Goal: Task Accomplishment & Management: Manage account settings

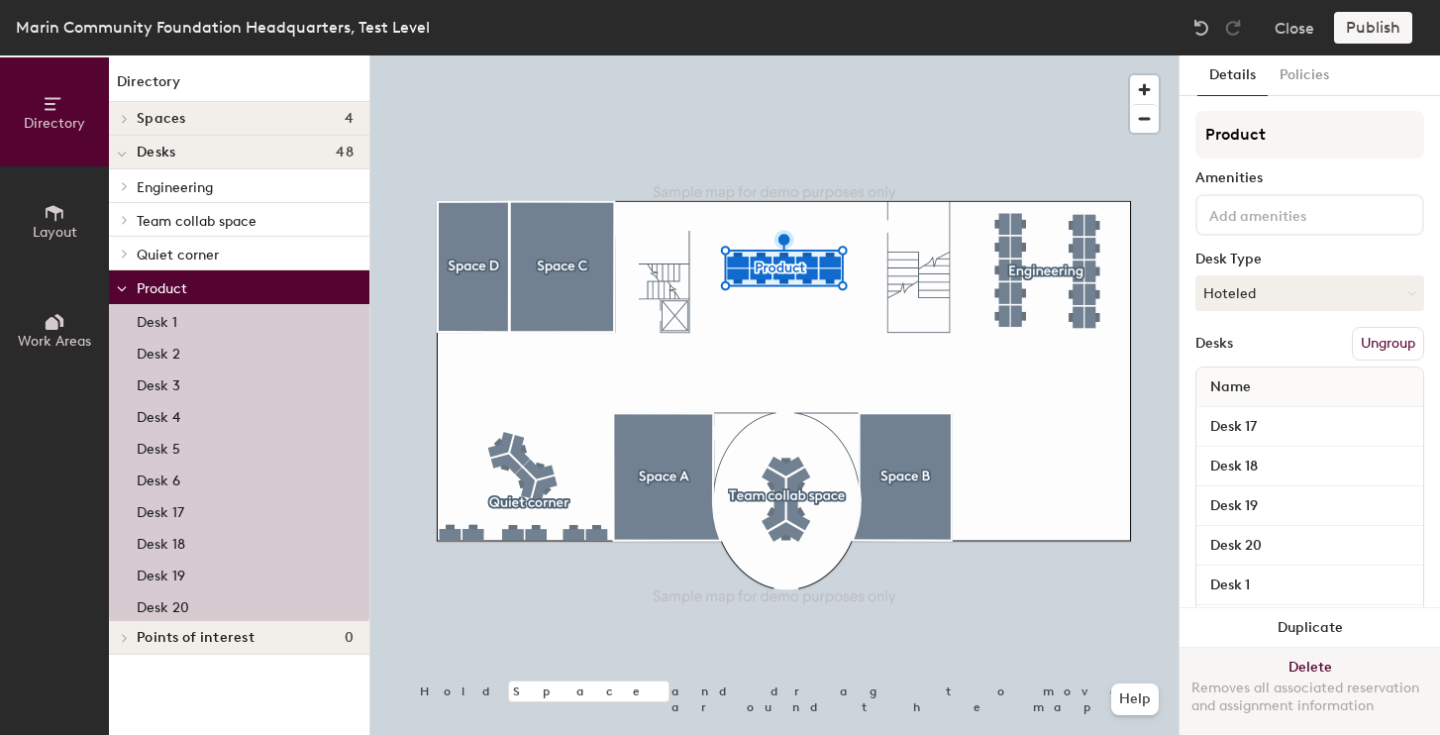
click at [1302, 666] on button "Delete Removes all associated reservation and assignment information" at bounding box center [1310, 691] width 261 height 87
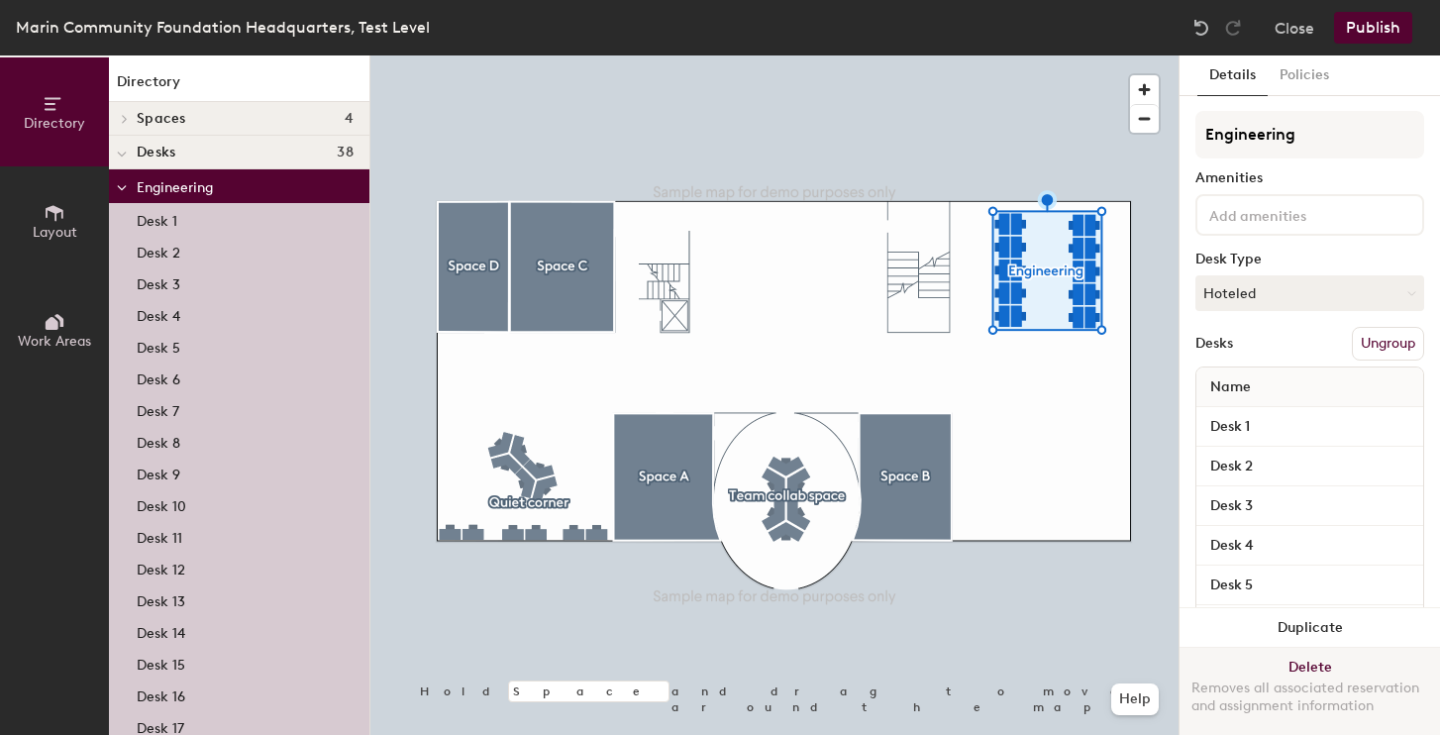
click at [1324, 665] on button "Delete Removes all associated reservation and assignment information" at bounding box center [1310, 691] width 261 height 87
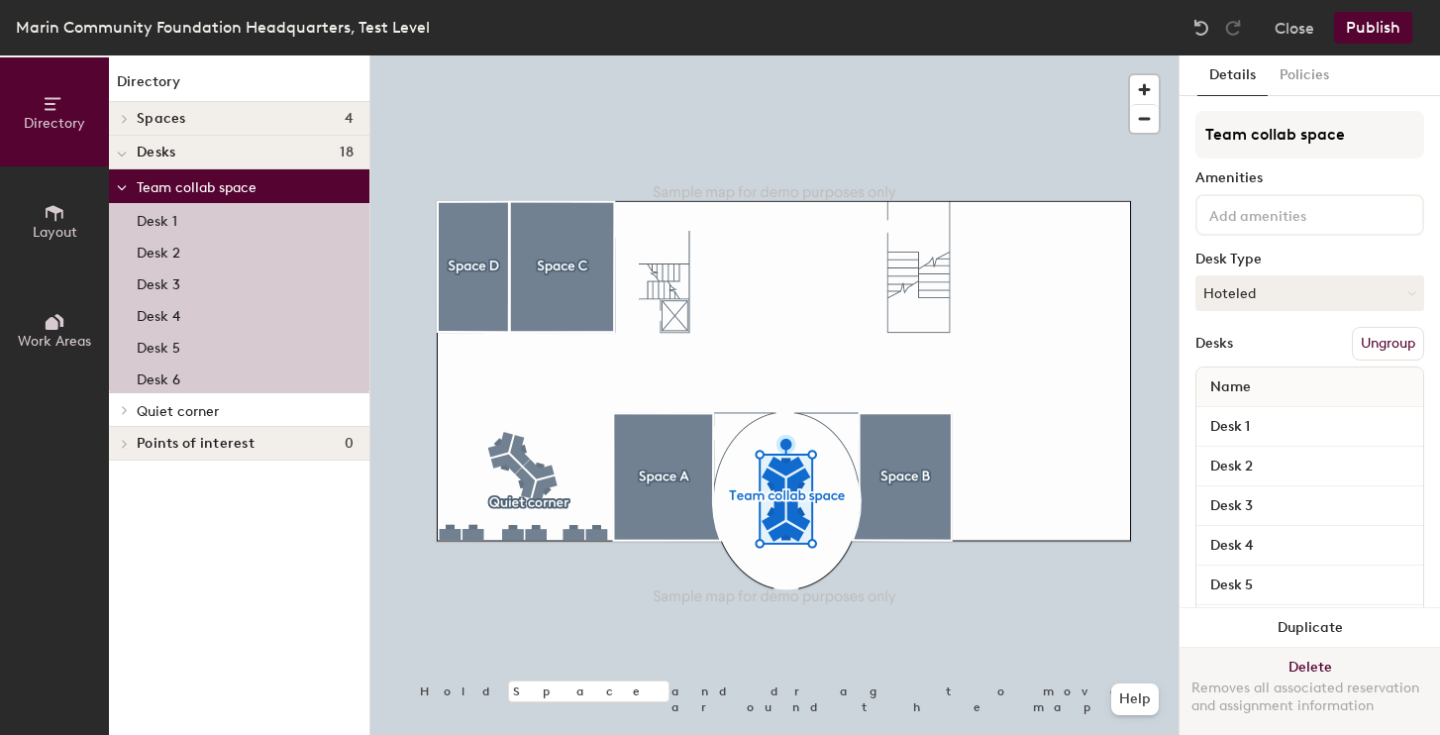
click at [1303, 666] on button "Delete Removes all associated reservation and assignment information" at bounding box center [1310, 691] width 261 height 87
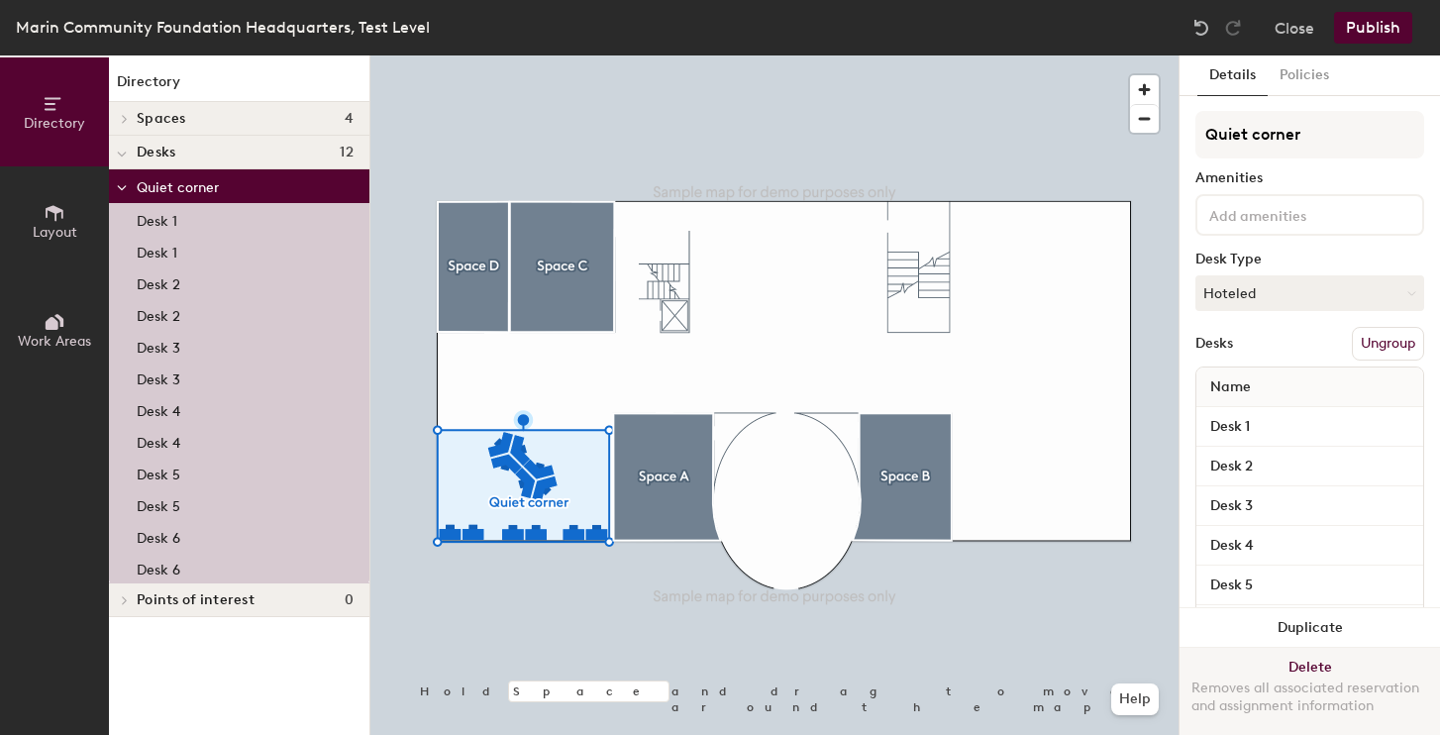
click at [1332, 663] on button "Delete Removes all associated reservation and assignment information" at bounding box center [1310, 691] width 261 height 87
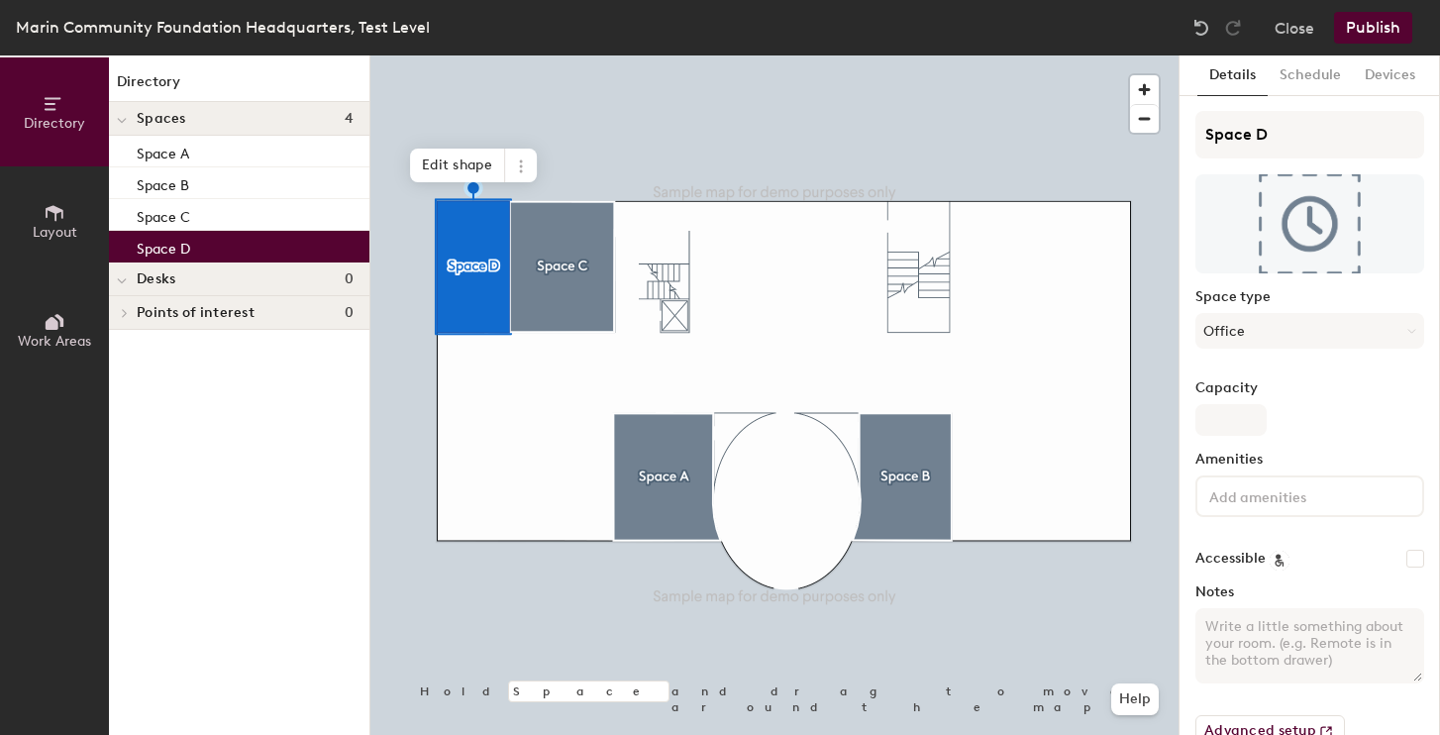
scroll to position [46, 0]
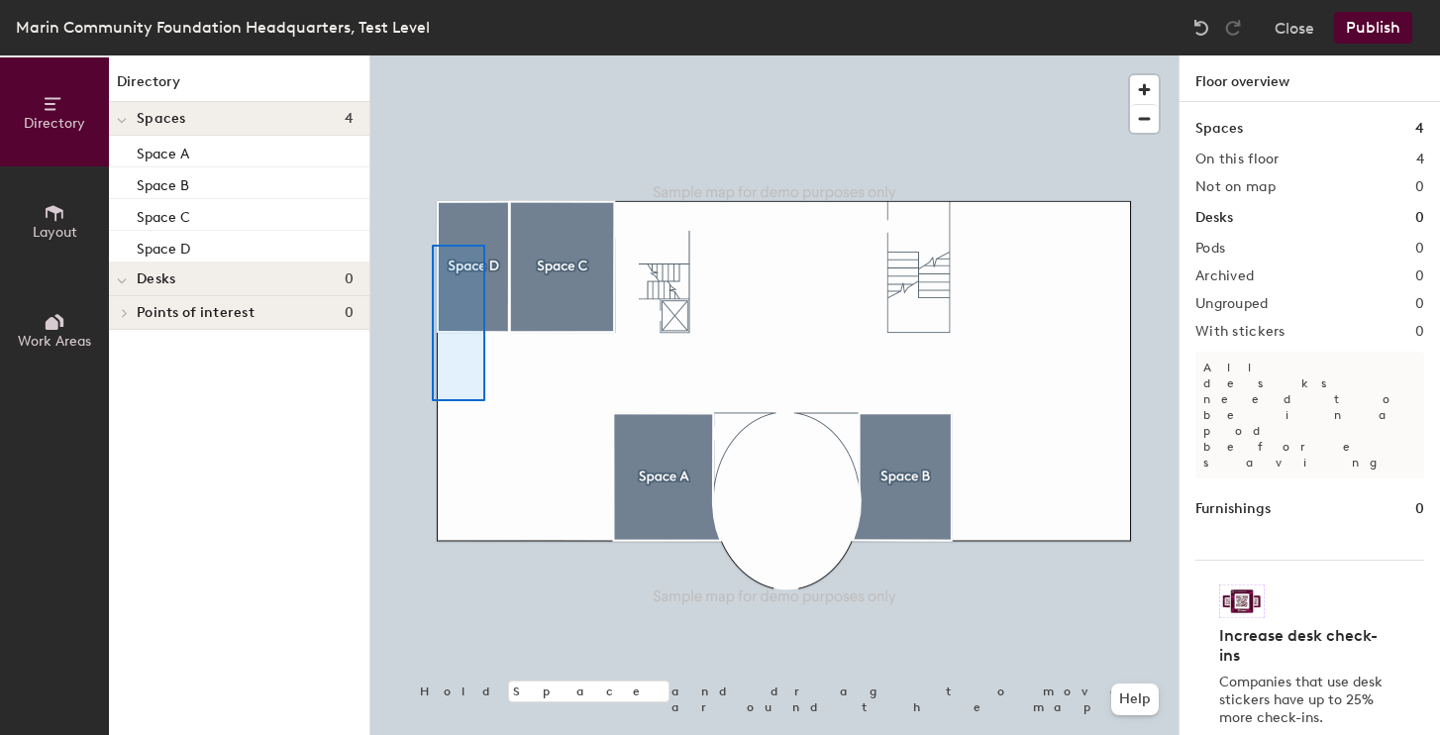
click at [431, 55] on div at bounding box center [775, 55] width 808 height 0
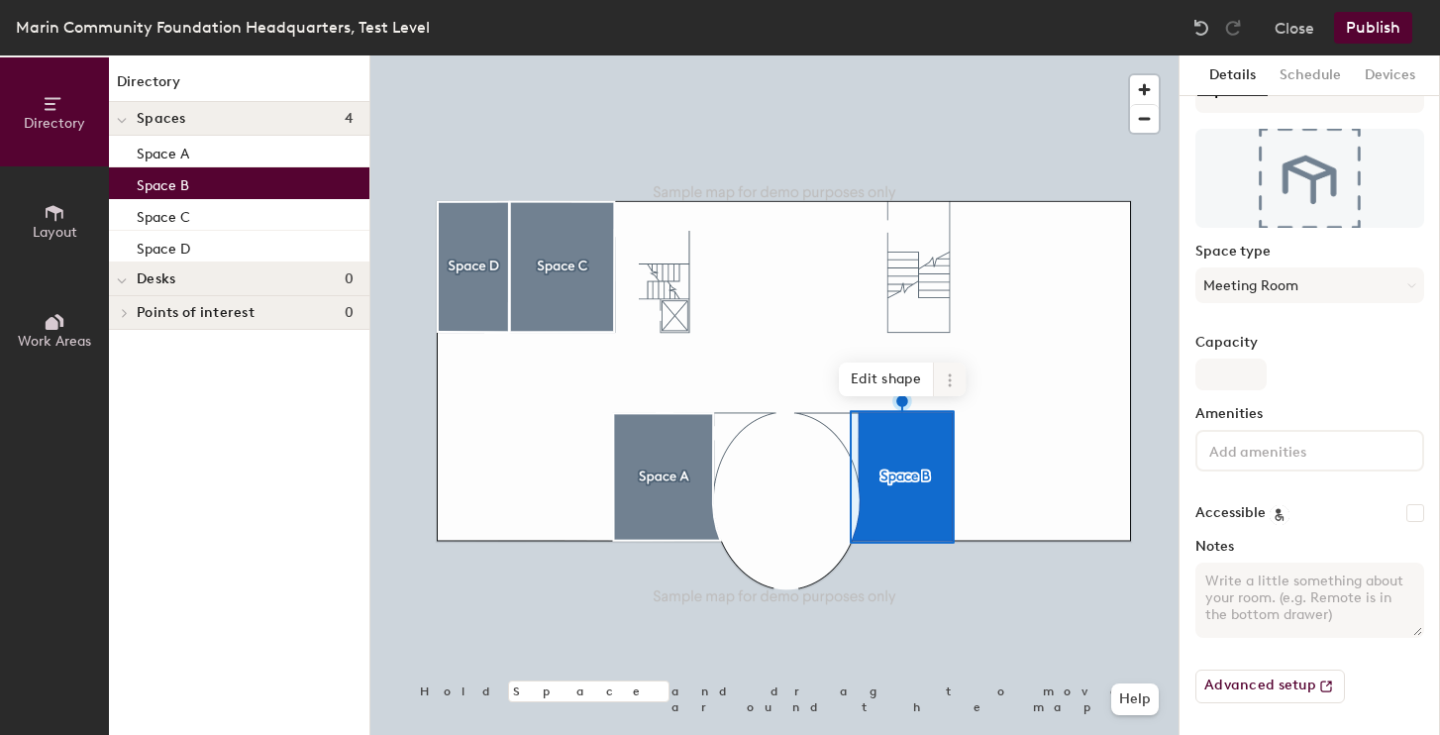
click at [955, 375] on icon at bounding box center [950, 381] width 16 height 16
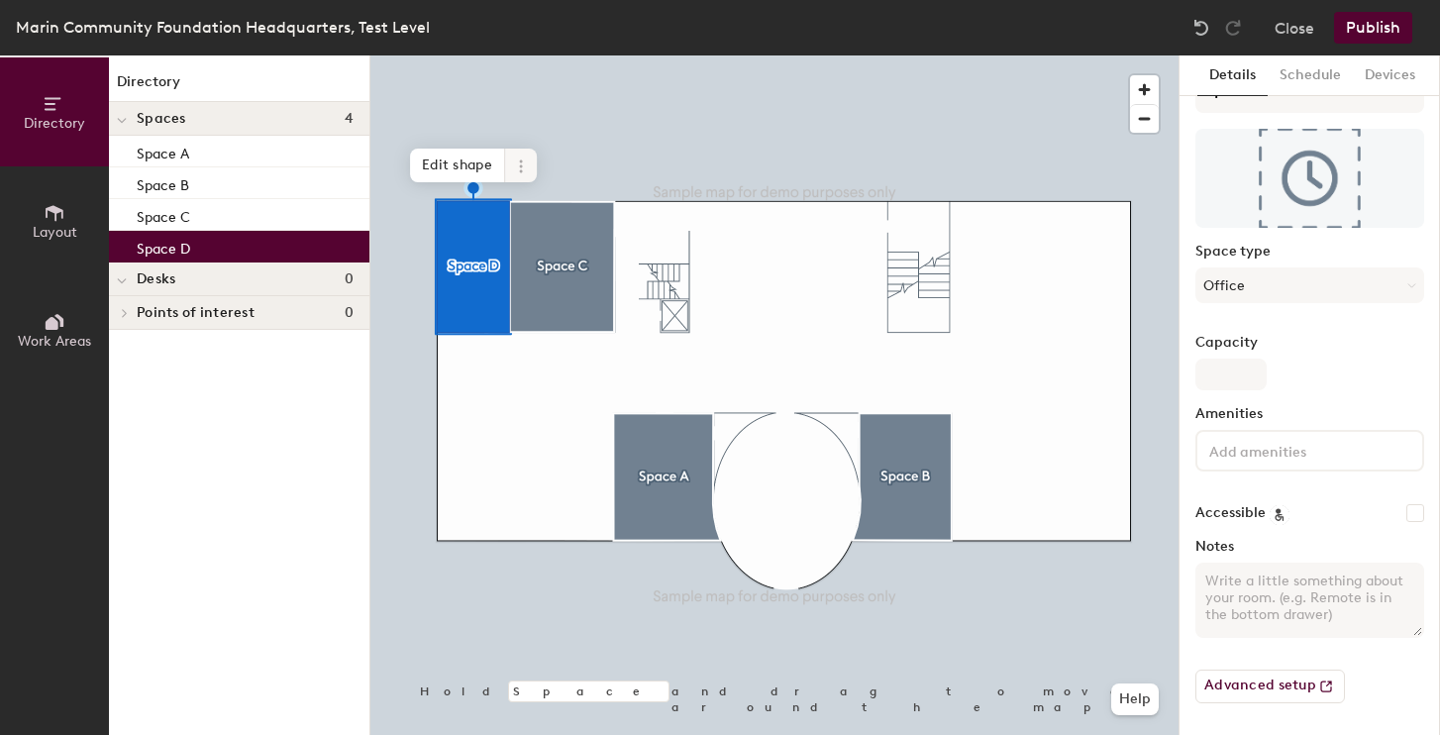
click at [521, 161] on icon at bounding box center [520, 161] width 3 height 3
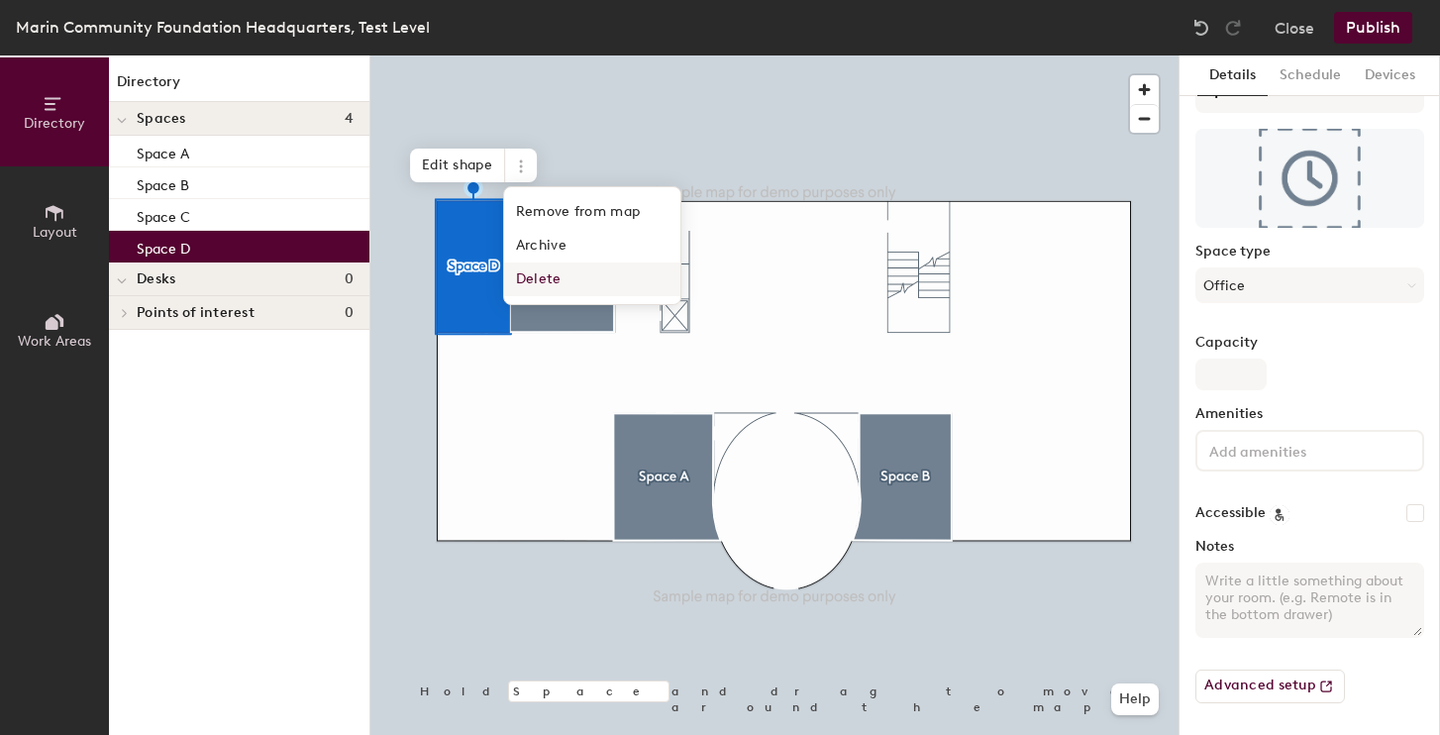
click at [578, 282] on span "Delete" at bounding box center [592, 280] width 176 height 34
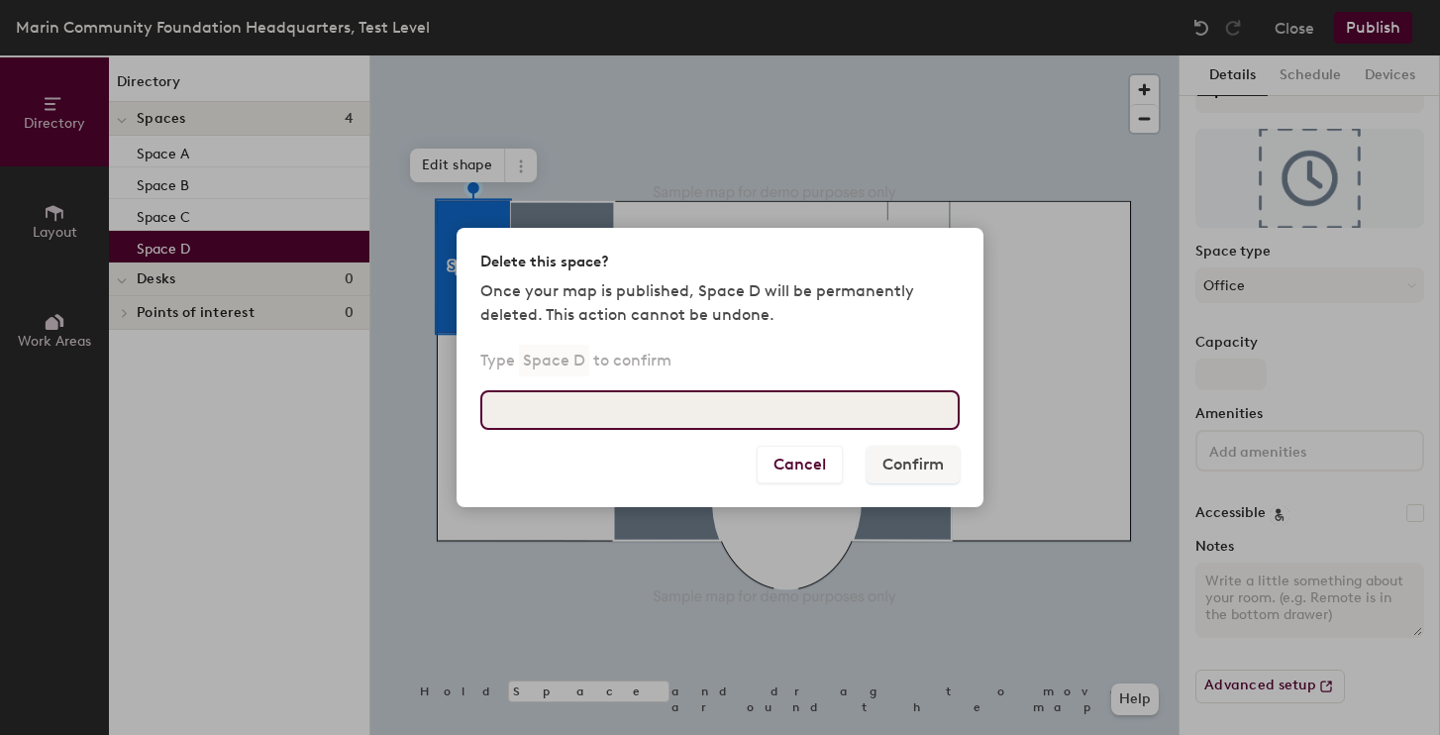
click at [867, 426] on input at bounding box center [719, 410] width 479 height 40
type input "Space D"
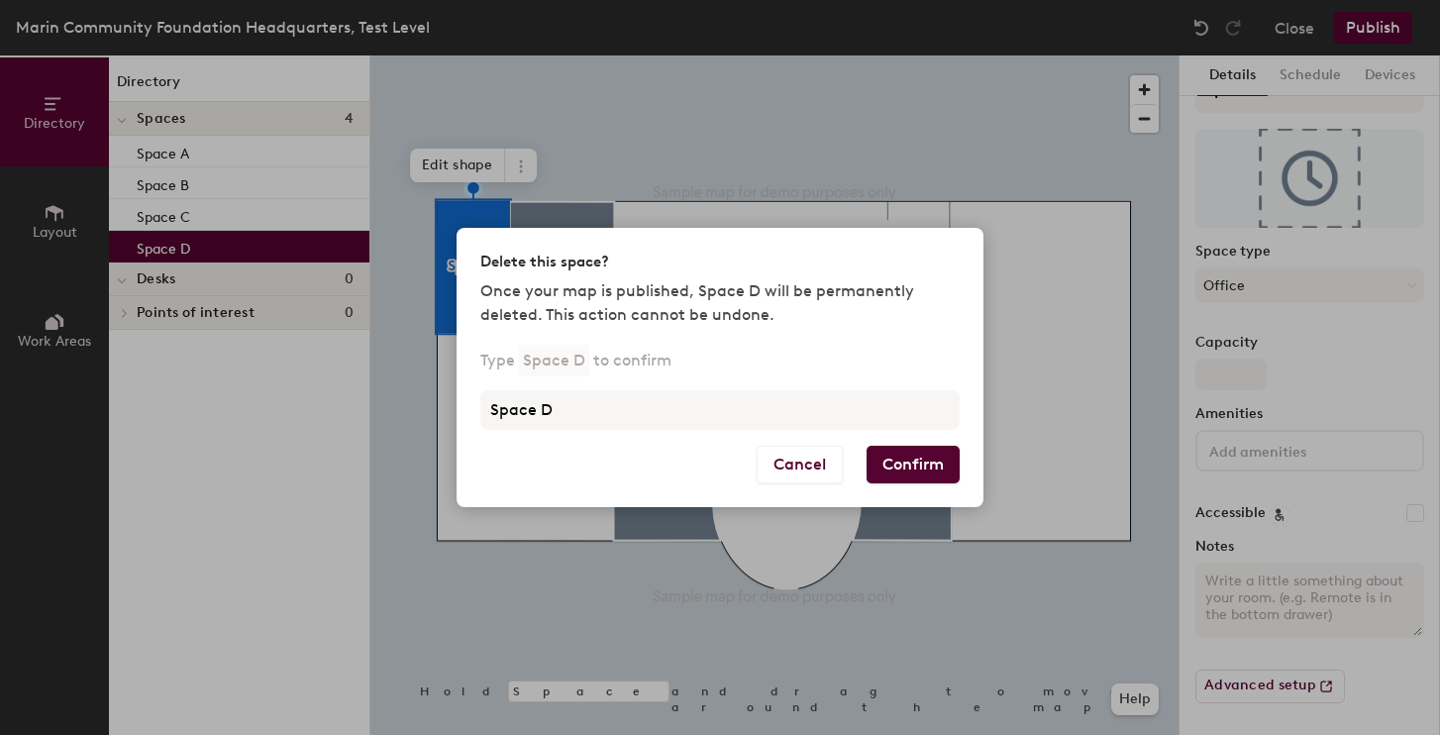
click at [910, 459] on button "Confirm" at bounding box center [913, 465] width 93 height 38
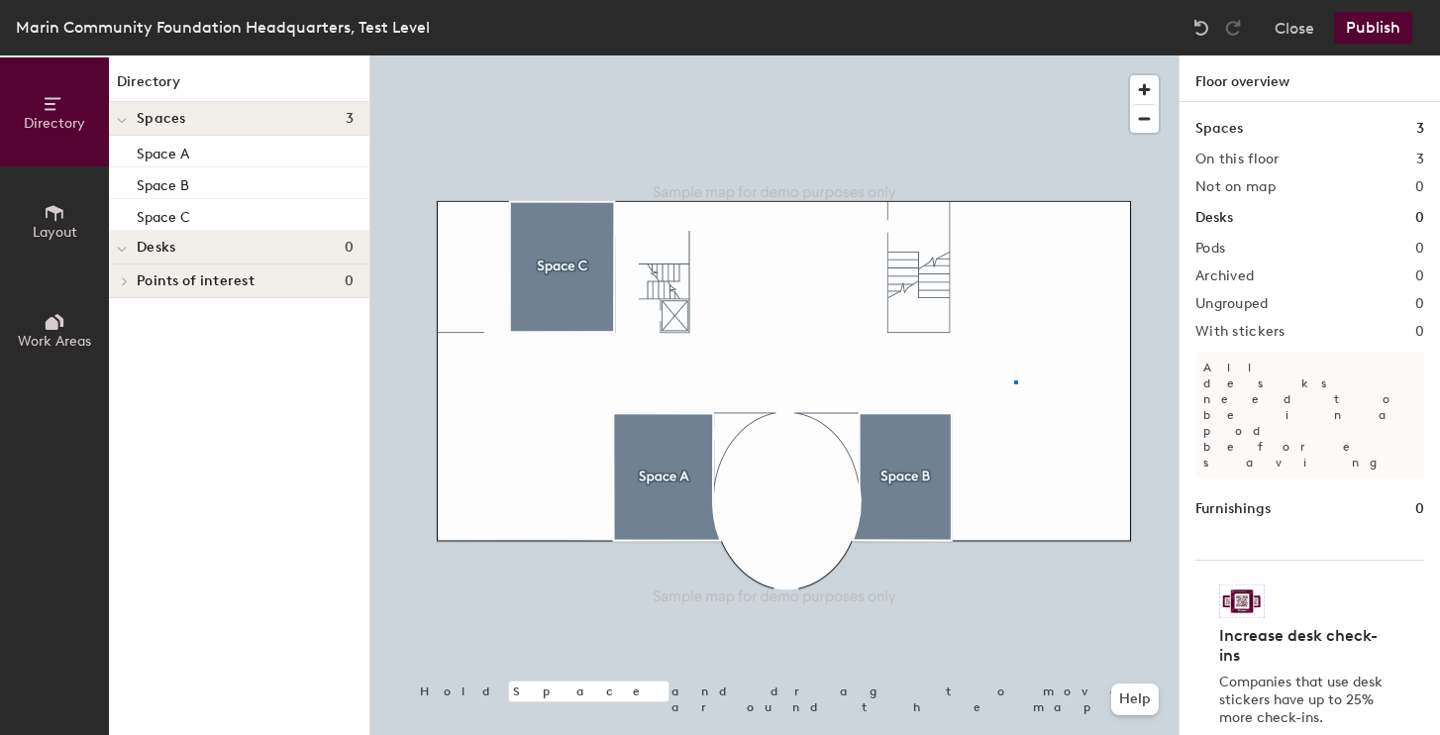
click at [1014, 55] on div at bounding box center [775, 55] width 808 height 0
click at [1356, 26] on button "Publish" at bounding box center [1373, 28] width 78 height 32
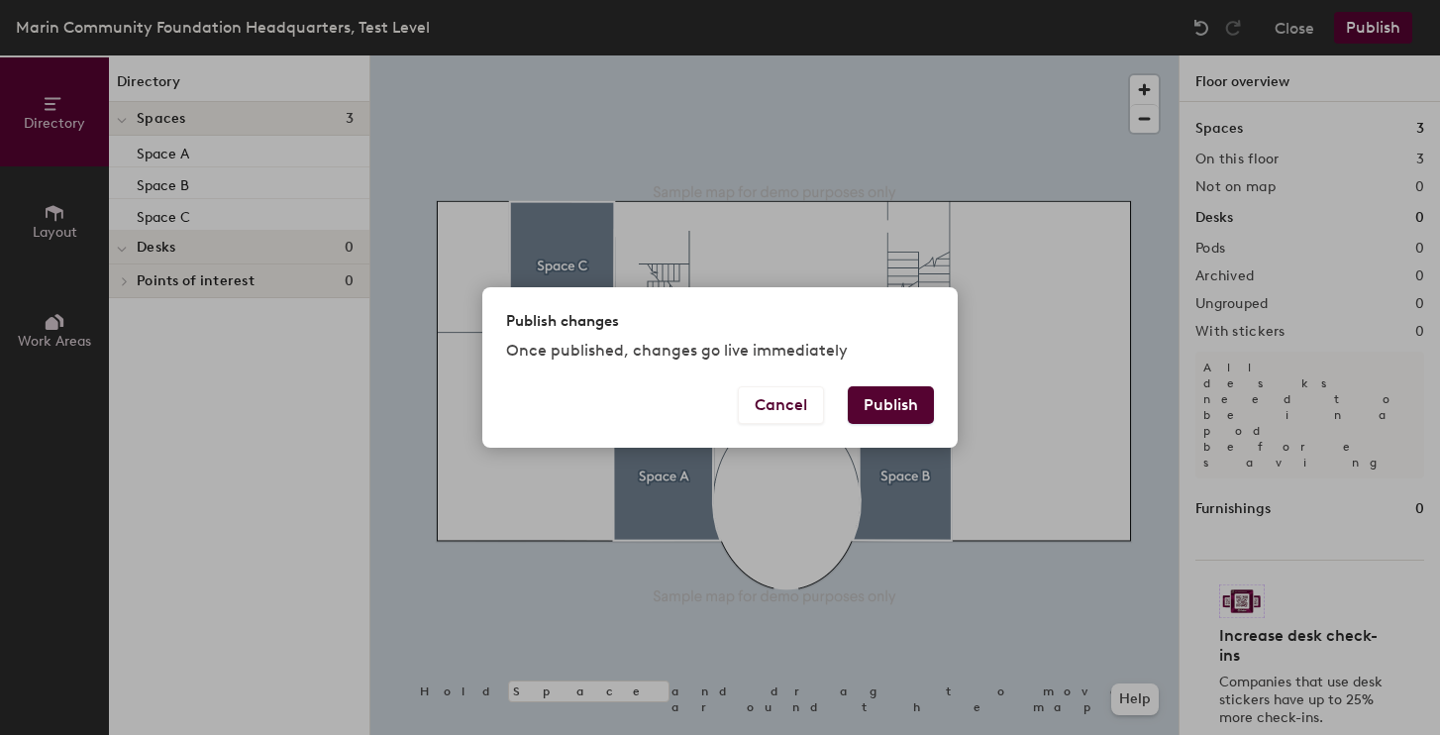
click at [888, 405] on button "Publish" at bounding box center [891, 405] width 86 height 38
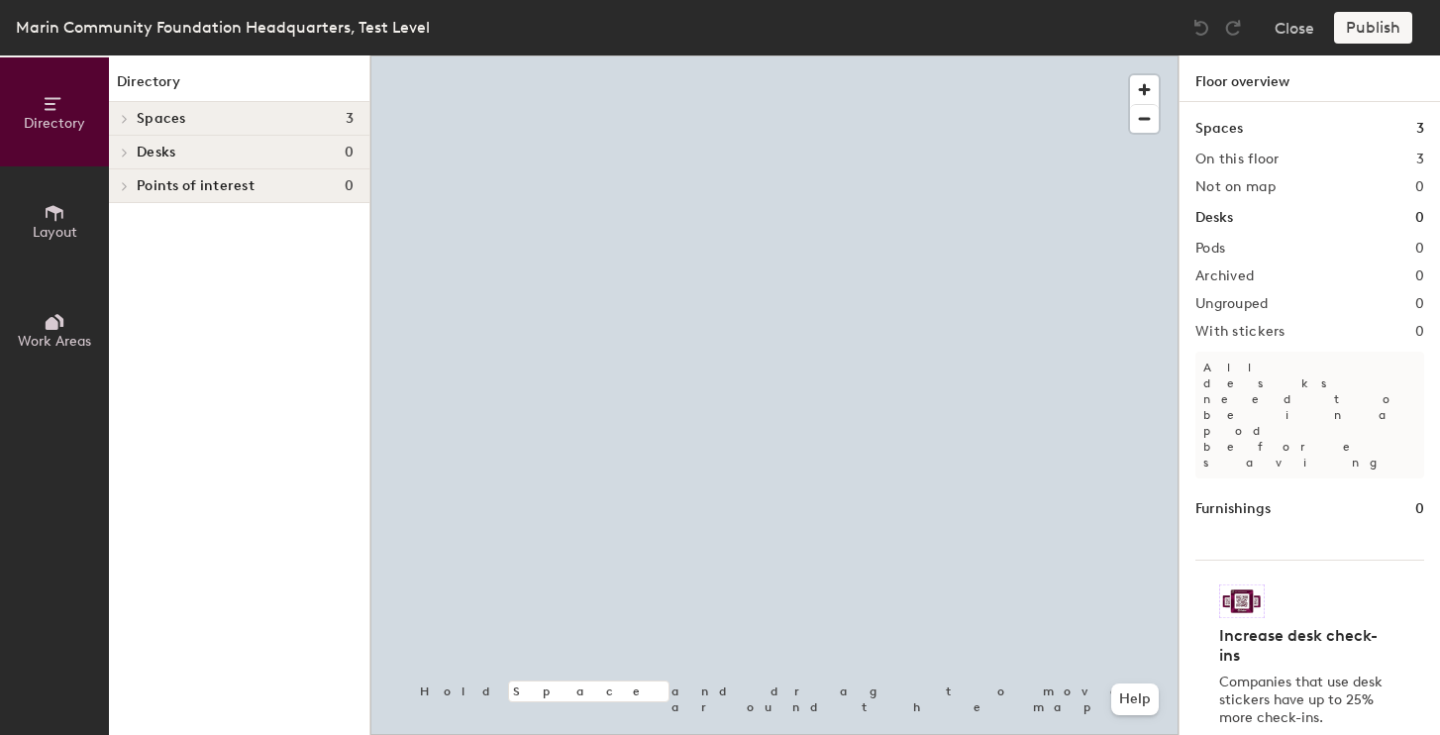
click at [579, 55] on div at bounding box center [775, 55] width 808 height 0
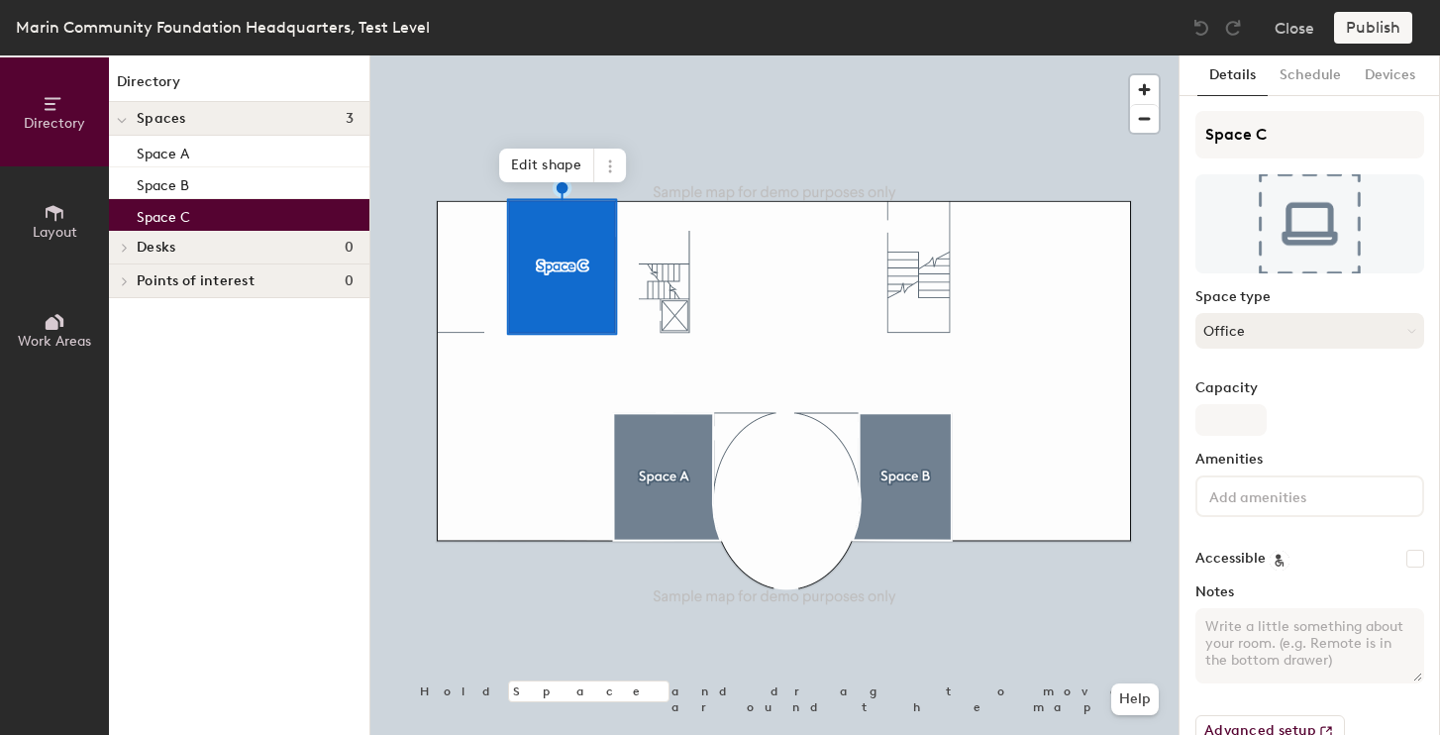
click at [1291, 329] on button "Office" at bounding box center [1310, 331] width 229 height 36
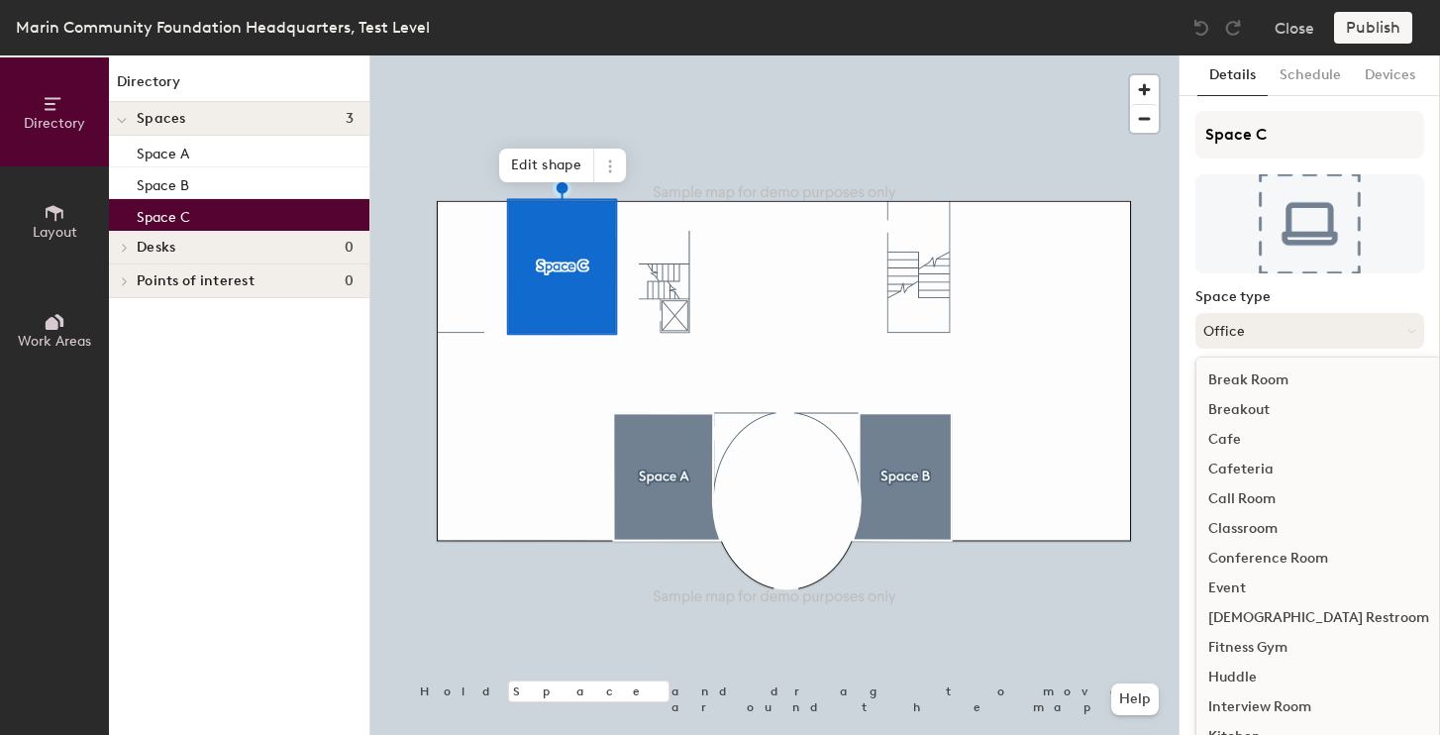
click at [1291, 329] on button "Office" at bounding box center [1310, 331] width 229 height 36
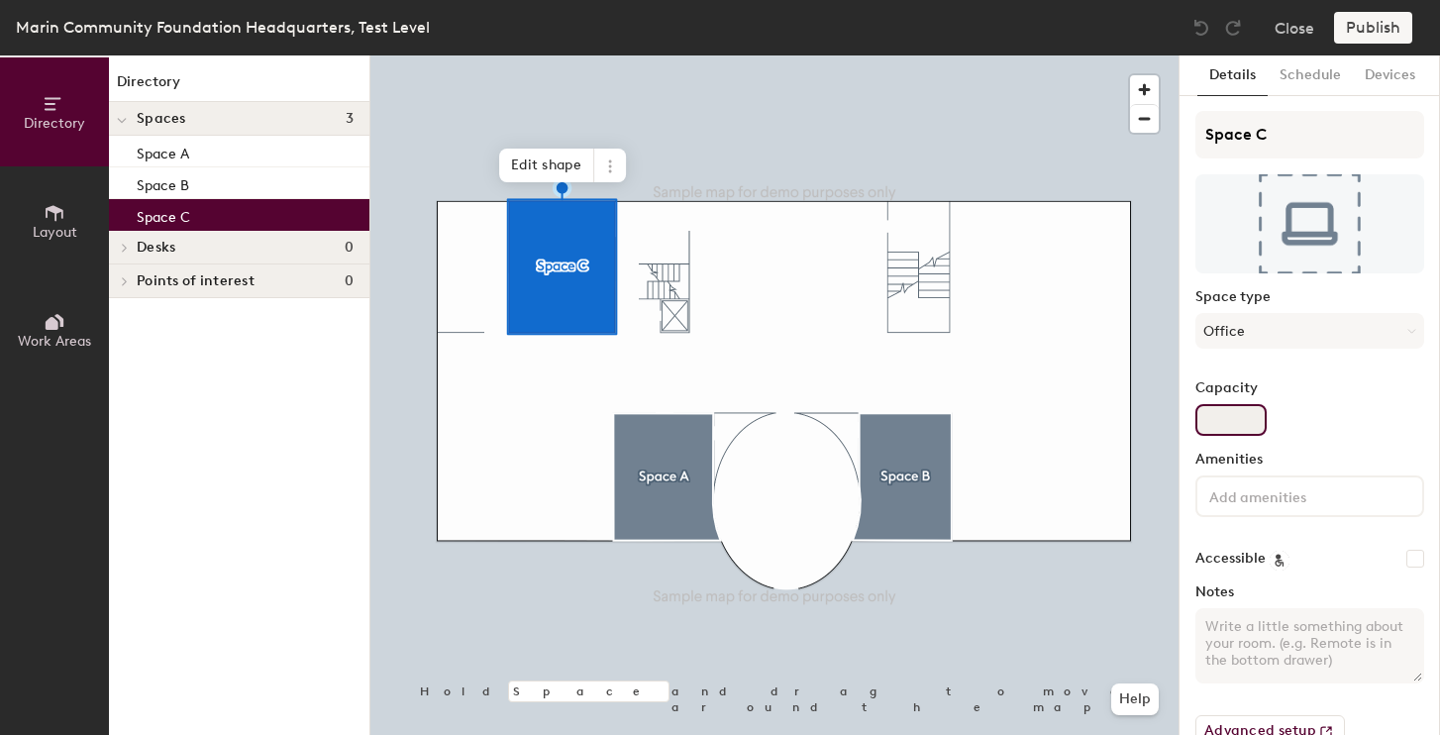
click at [1234, 416] on input "Capacity" at bounding box center [1231, 420] width 71 height 32
click at [1339, 81] on button "Schedule" at bounding box center [1310, 75] width 85 height 41
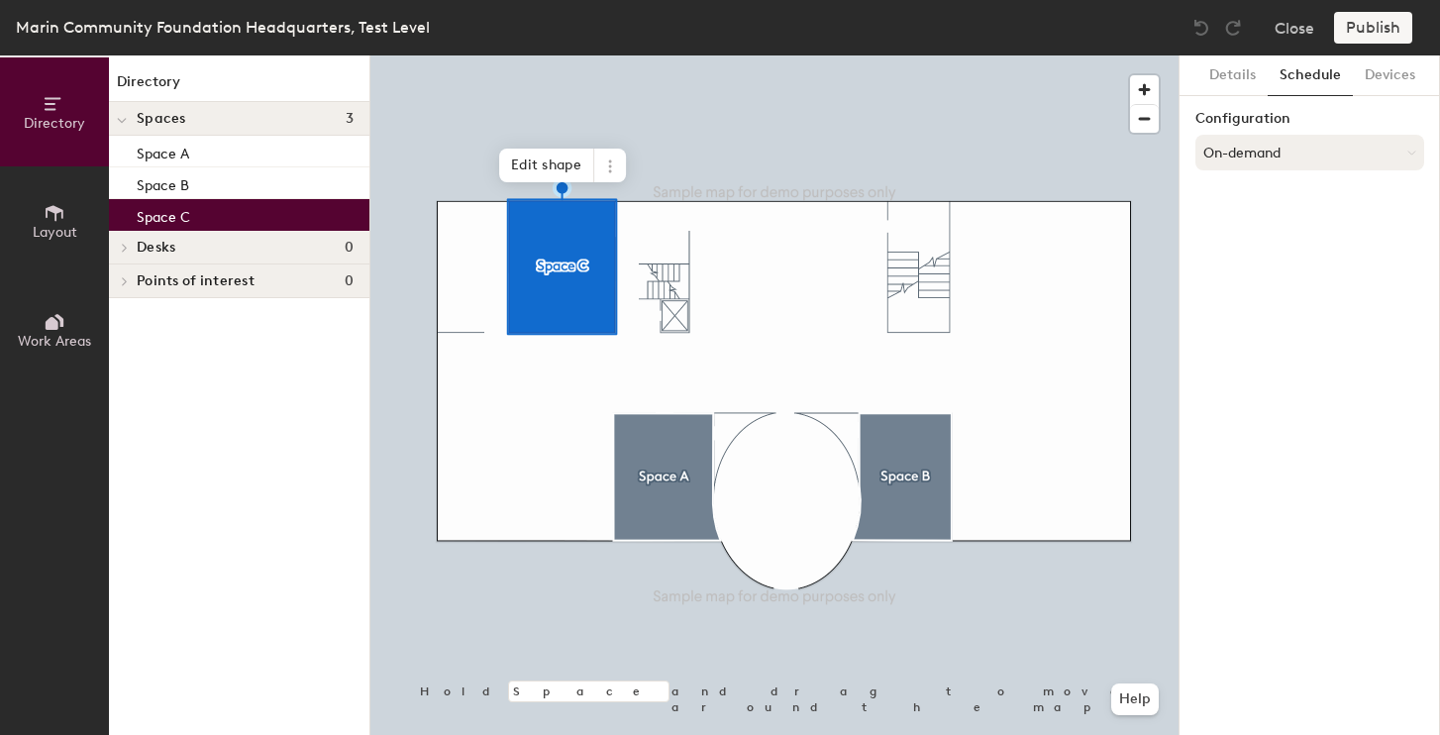
click at [1366, 160] on button "On-demand" at bounding box center [1310, 153] width 229 height 36
click at [1260, 229] on div "Scheduled" at bounding box center [1310, 232] width 227 height 30
click at [660, 55] on div at bounding box center [775, 55] width 808 height 0
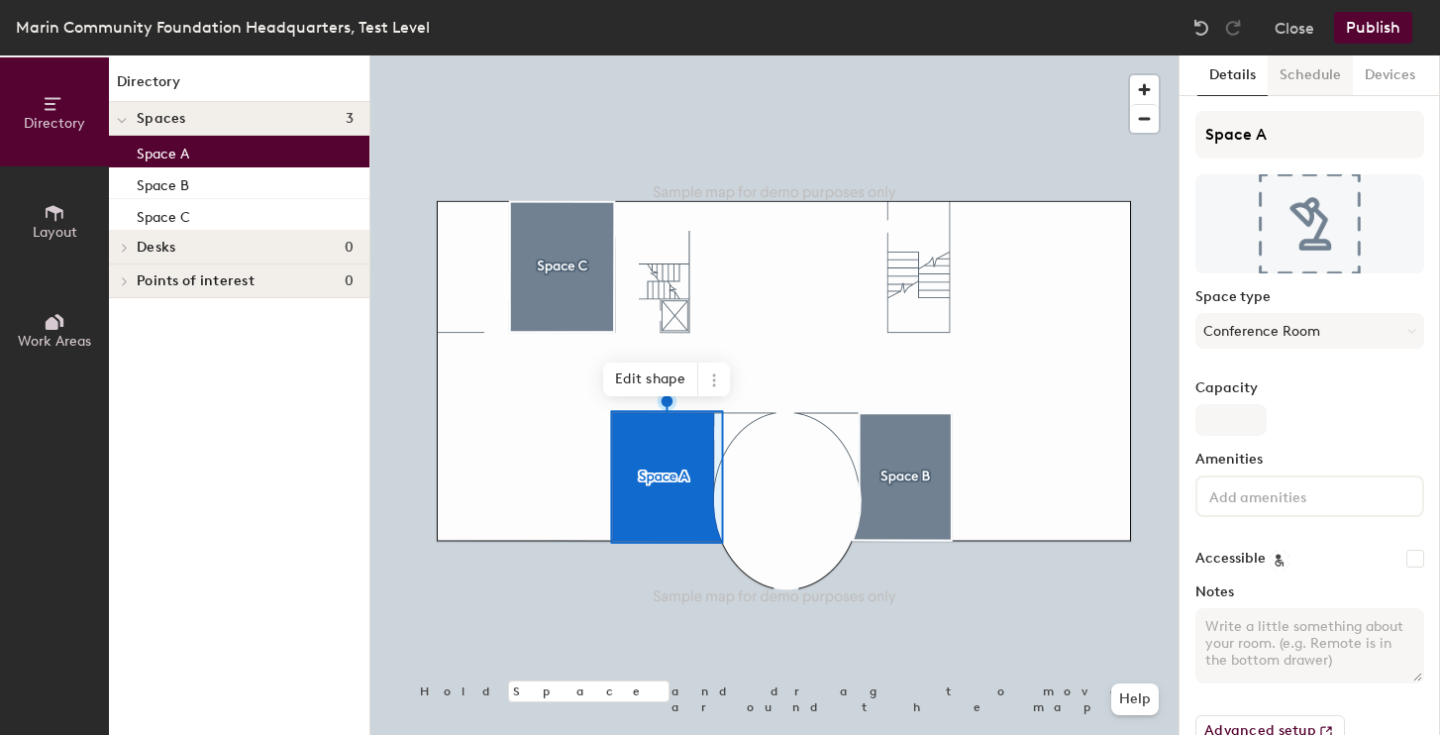
click at [1314, 72] on button "Schedule" at bounding box center [1310, 75] width 85 height 41
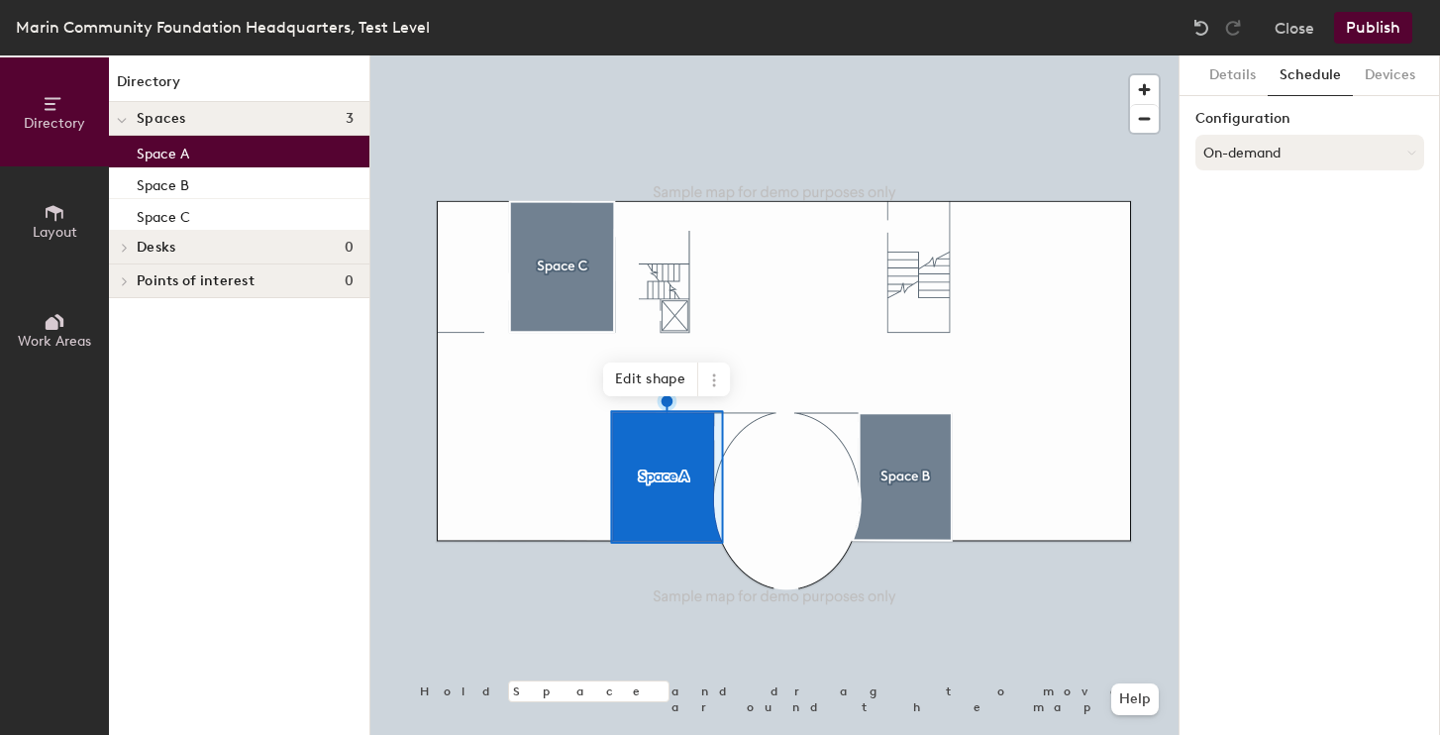
click at [1278, 146] on button "On-demand" at bounding box center [1310, 153] width 229 height 36
click at [1247, 226] on div "Scheduled" at bounding box center [1310, 232] width 227 height 30
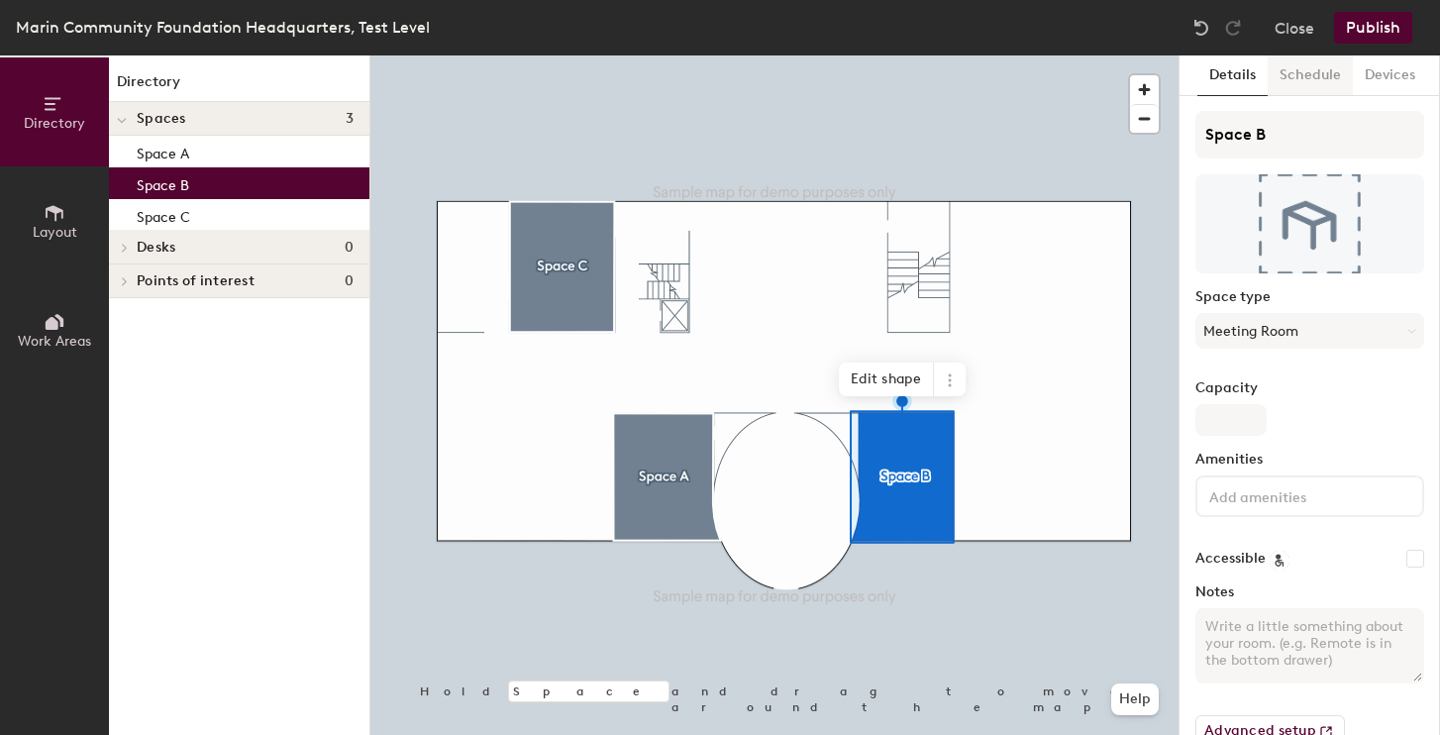
click at [1324, 73] on button "Schedule" at bounding box center [1310, 75] width 85 height 41
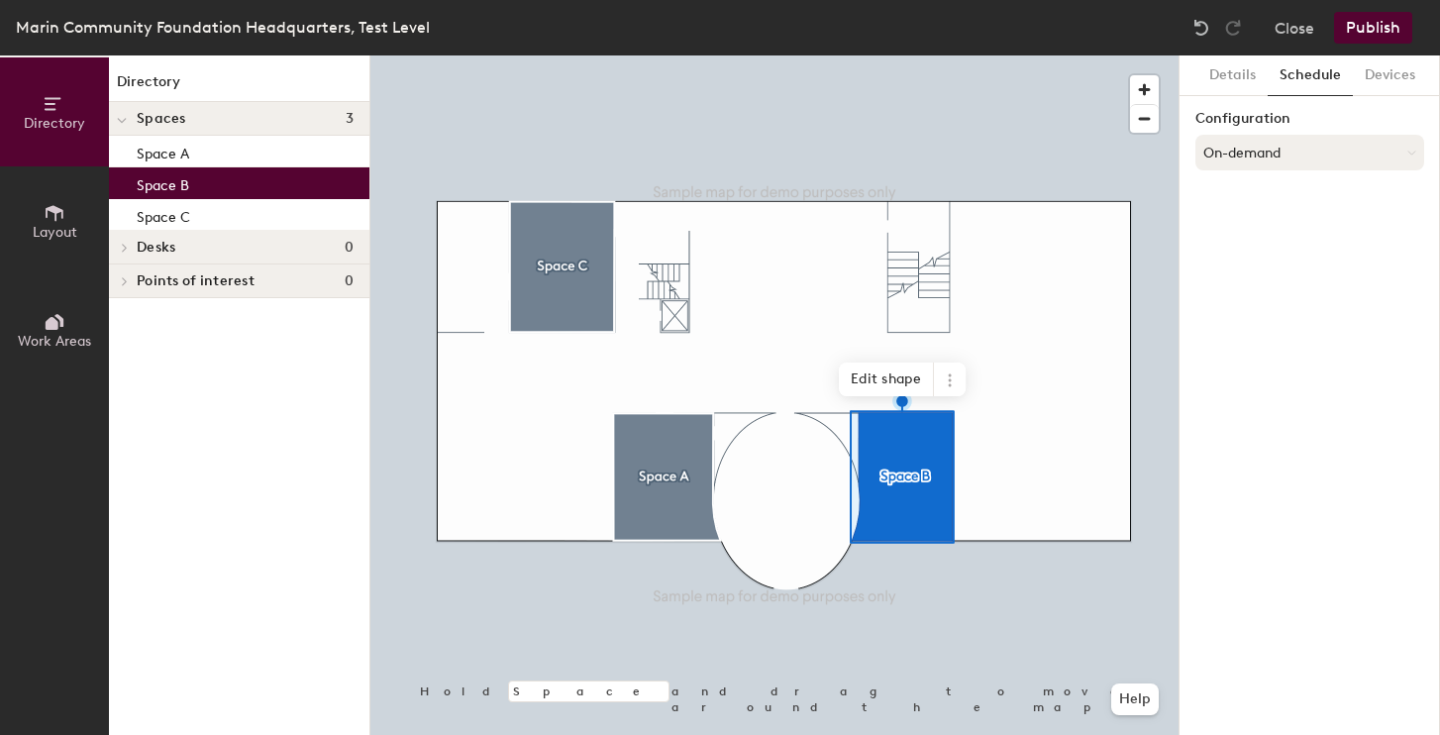
click at [1289, 153] on button "On-demand" at bounding box center [1310, 153] width 229 height 36
click at [1253, 229] on div "Scheduled" at bounding box center [1310, 232] width 227 height 30
click at [1253, 229] on div "Configuration Scheduled There are no integrations set up with this organization…" at bounding box center [1310, 170] width 229 height 119
click at [1385, 28] on button "Publish" at bounding box center [1373, 28] width 78 height 32
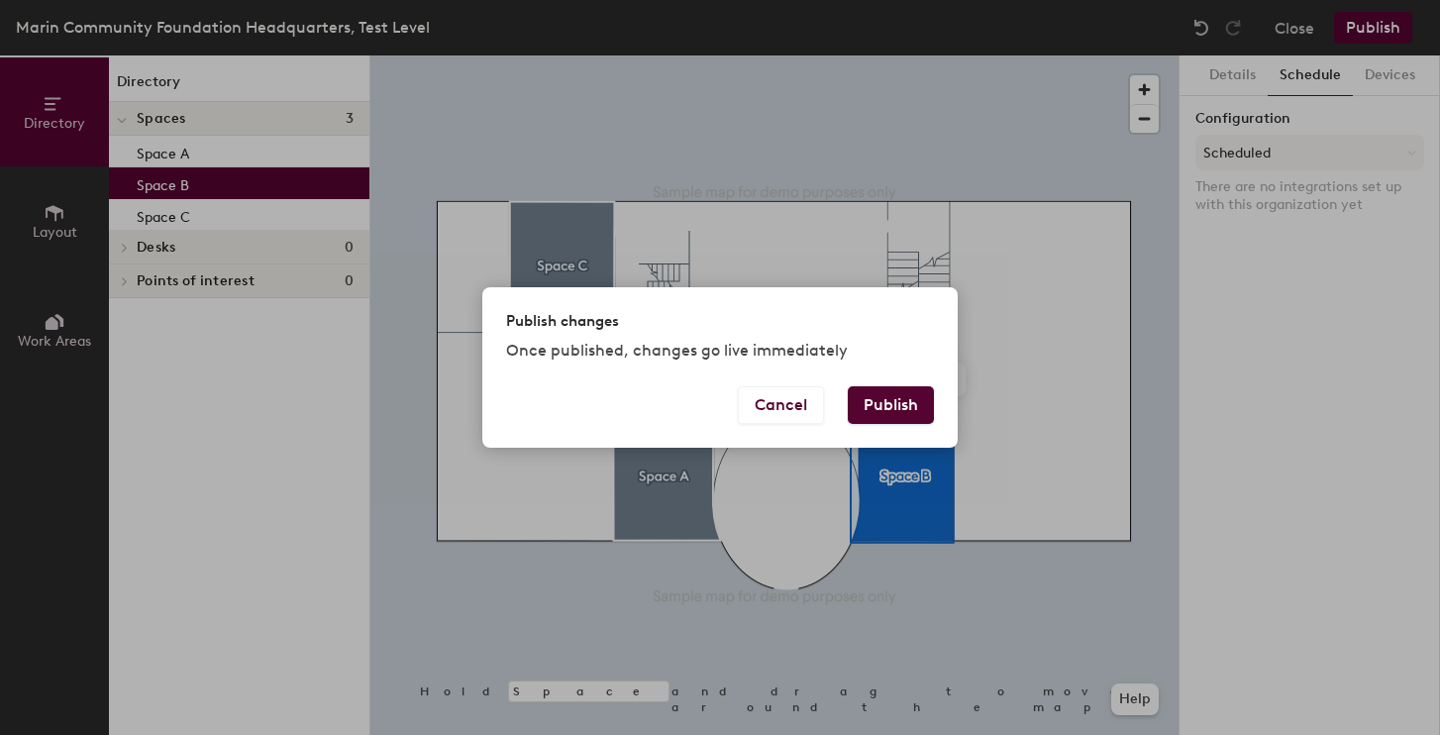
click at [893, 398] on button "Publish" at bounding box center [891, 405] width 86 height 38
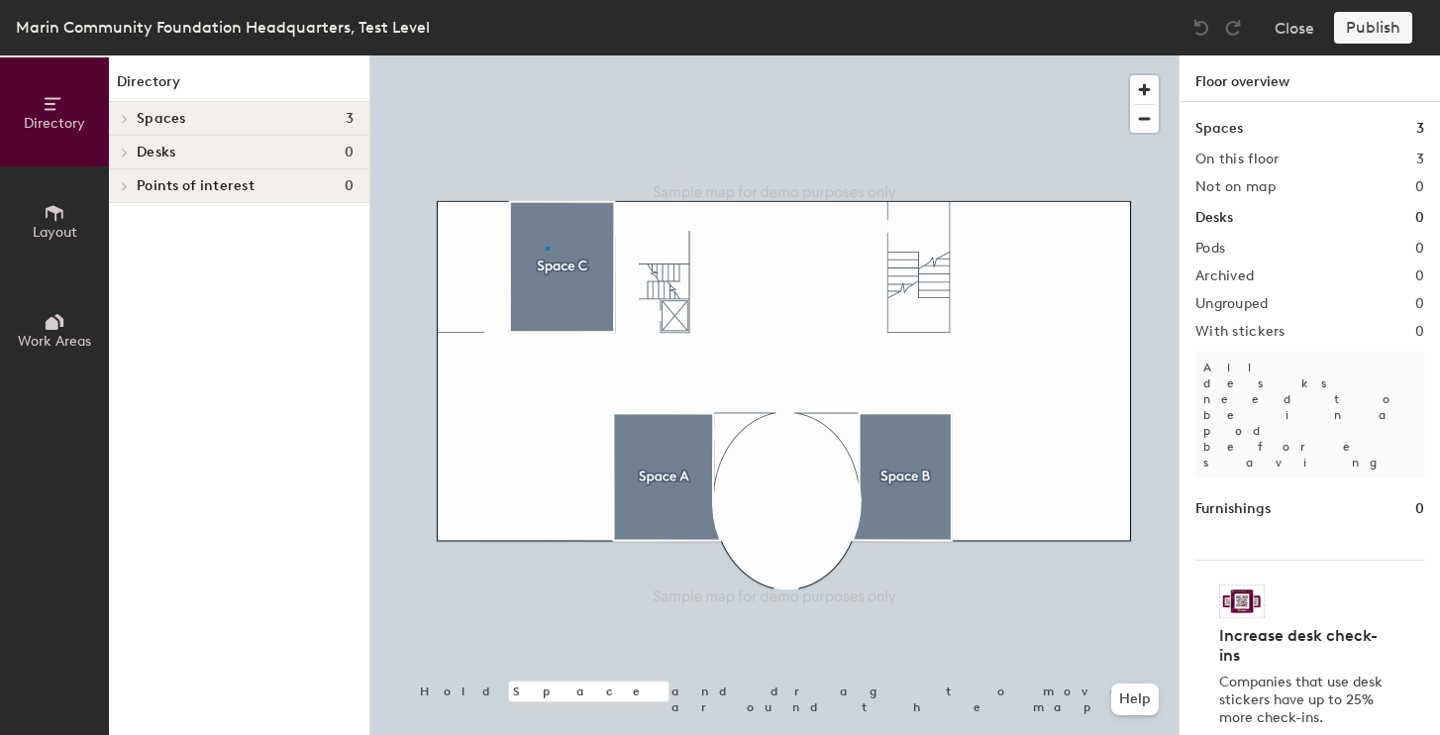
click at [546, 55] on div at bounding box center [775, 55] width 808 height 0
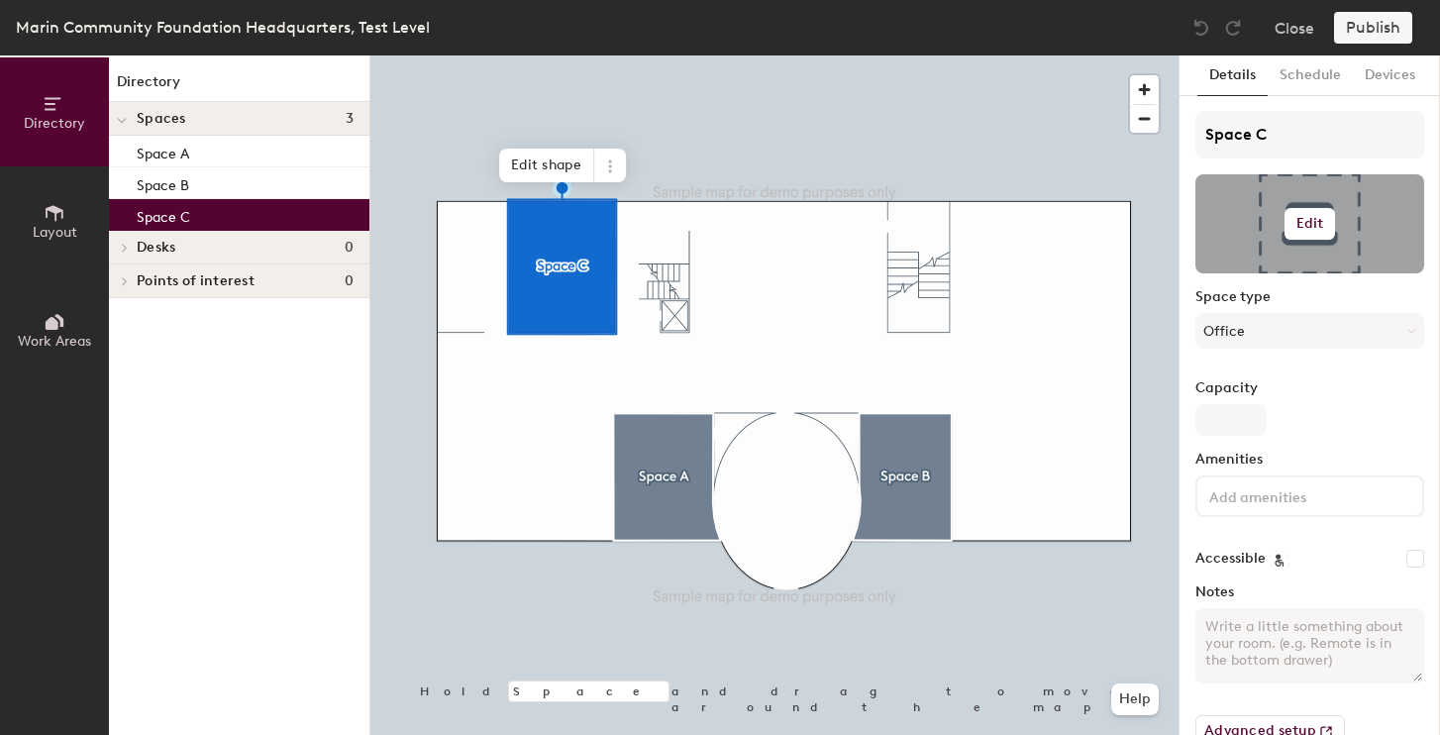
click at [1320, 229] on h6 "Edit" at bounding box center [1311, 224] width 28 height 16
click at [1265, 280] on input "file" at bounding box center [1326, 281] width 227 height 30
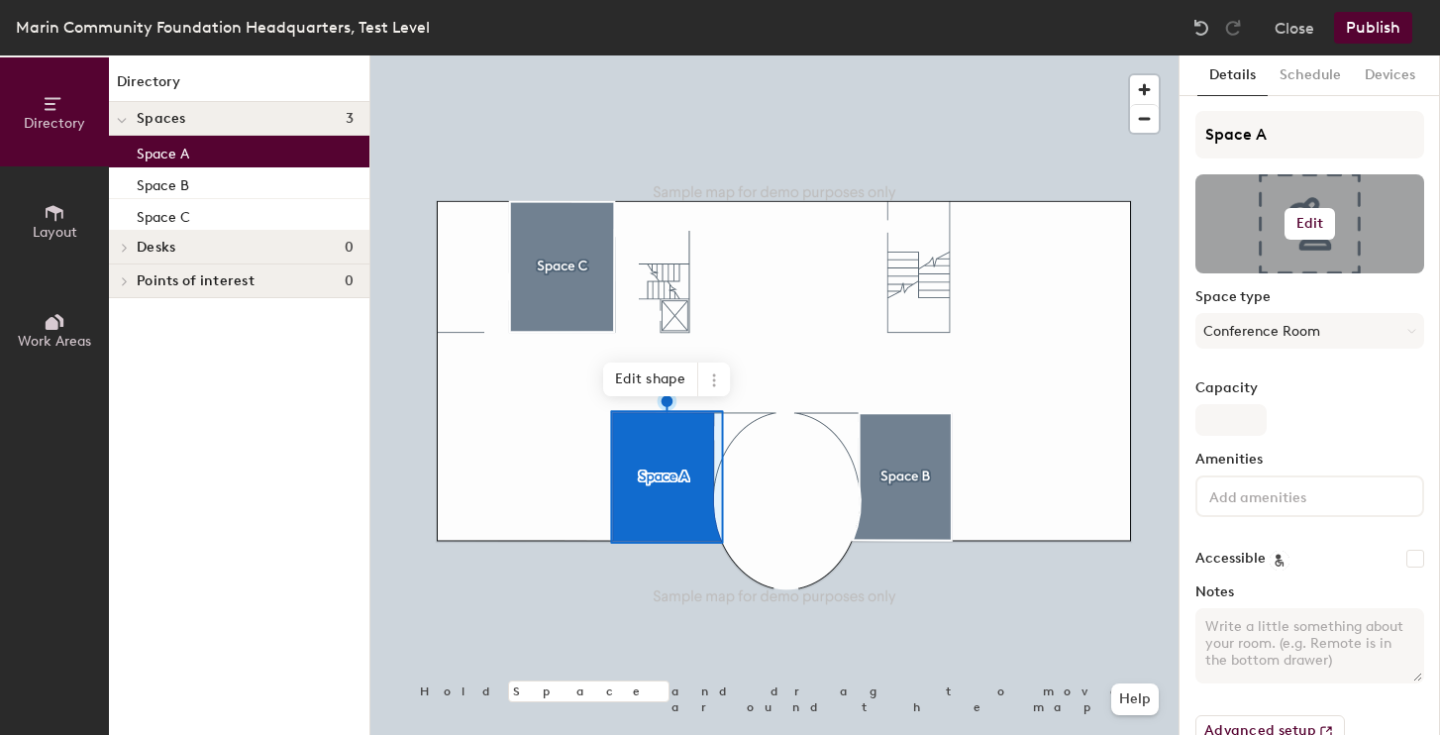
click at [1316, 222] on h6 "Edit" at bounding box center [1311, 224] width 28 height 16
click at [1289, 273] on input "file" at bounding box center [1326, 281] width 227 height 30
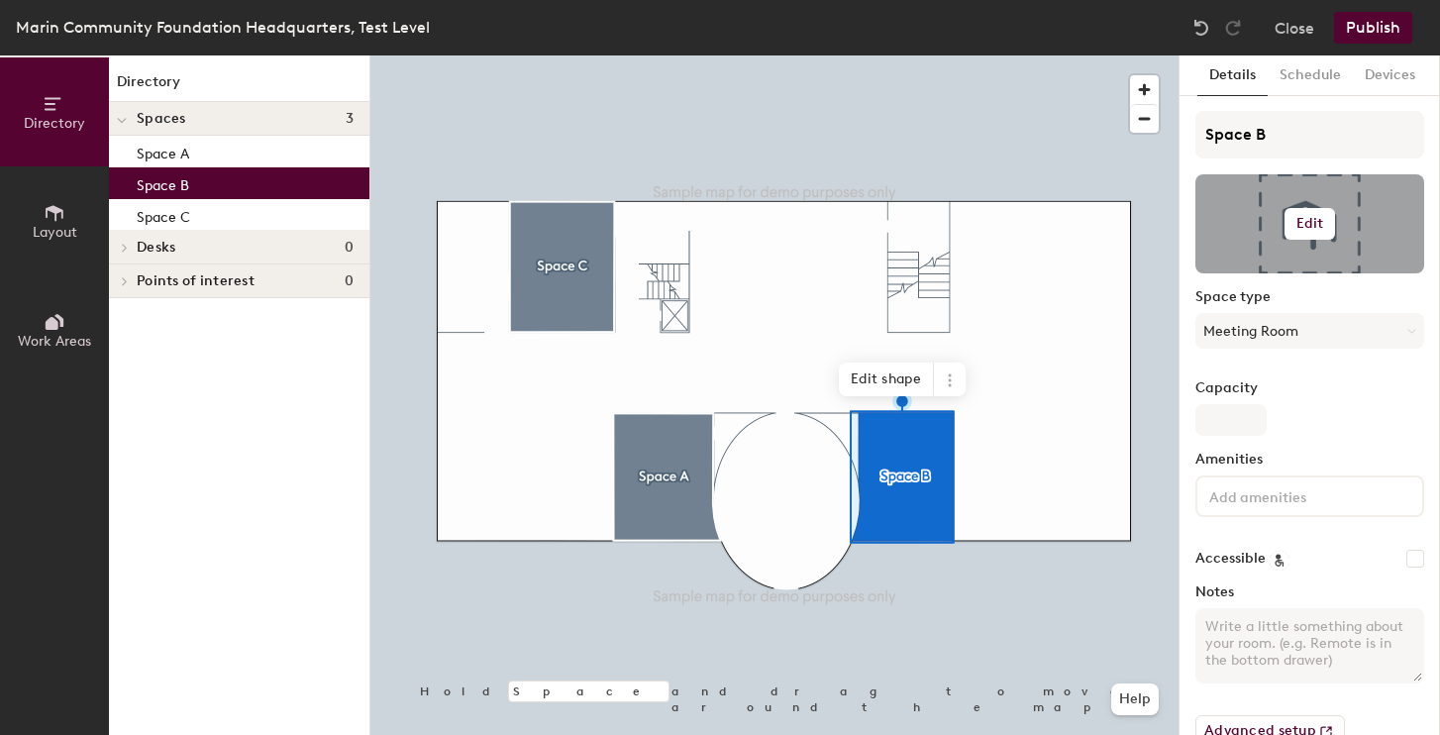
click at [1307, 226] on h6 "Edit" at bounding box center [1311, 224] width 28 height 16
click at [1283, 265] on div "Change photo" at bounding box center [1310, 276] width 227 height 26
click at [1260, 275] on input "file" at bounding box center [1326, 281] width 227 height 30
click at [1311, 269] on input "file" at bounding box center [1326, 281] width 227 height 30
click at [1277, 269] on input "file" at bounding box center [1326, 281] width 227 height 30
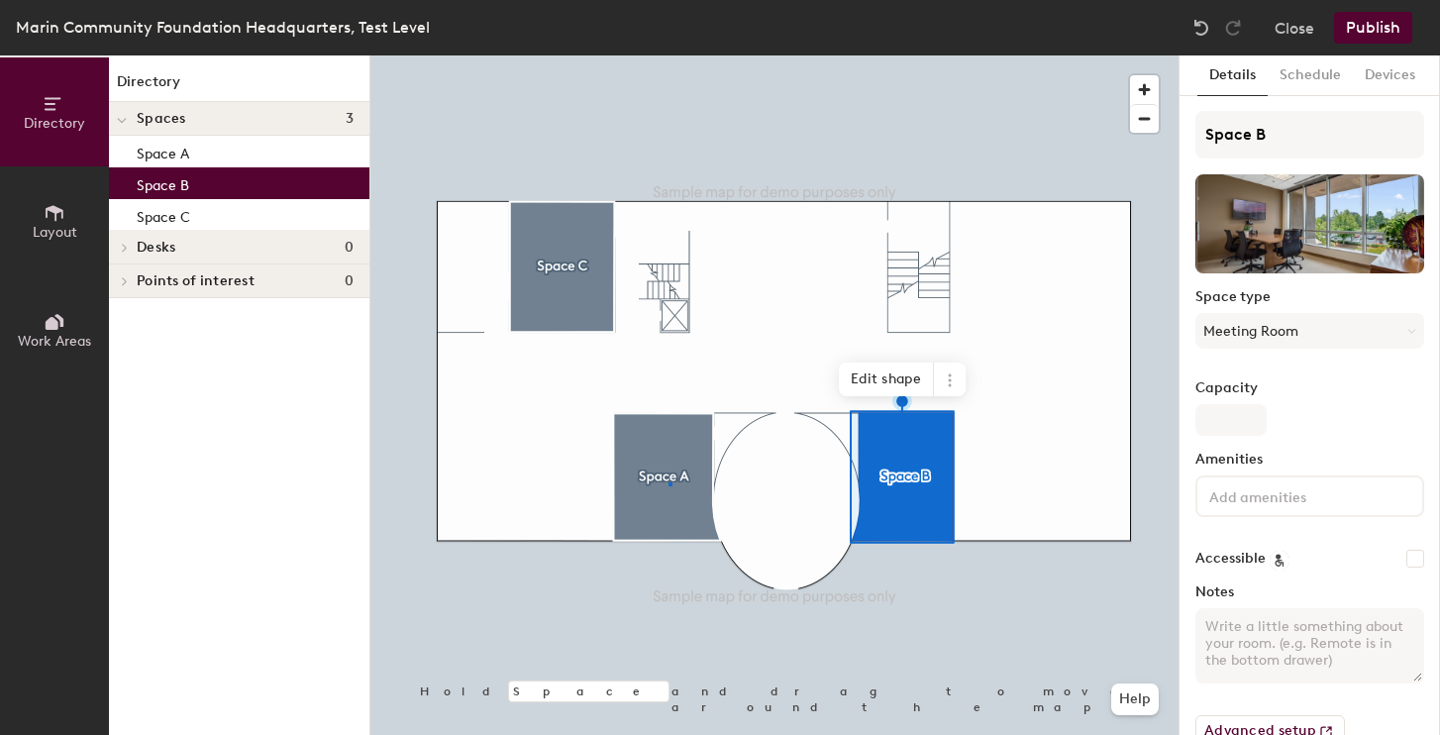
click at [669, 55] on div at bounding box center [775, 55] width 808 height 0
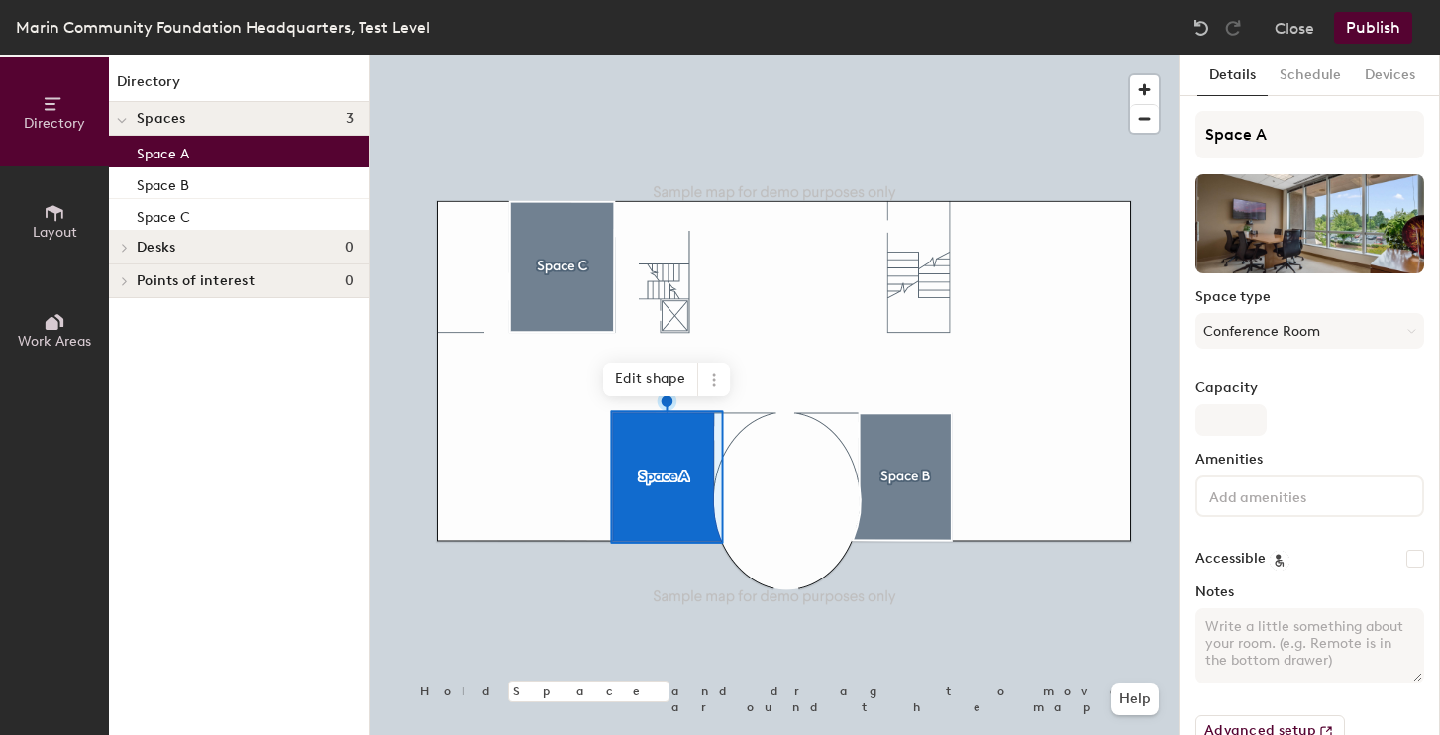
click at [552, 55] on div at bounding box center [775, 55] width 808 height 0
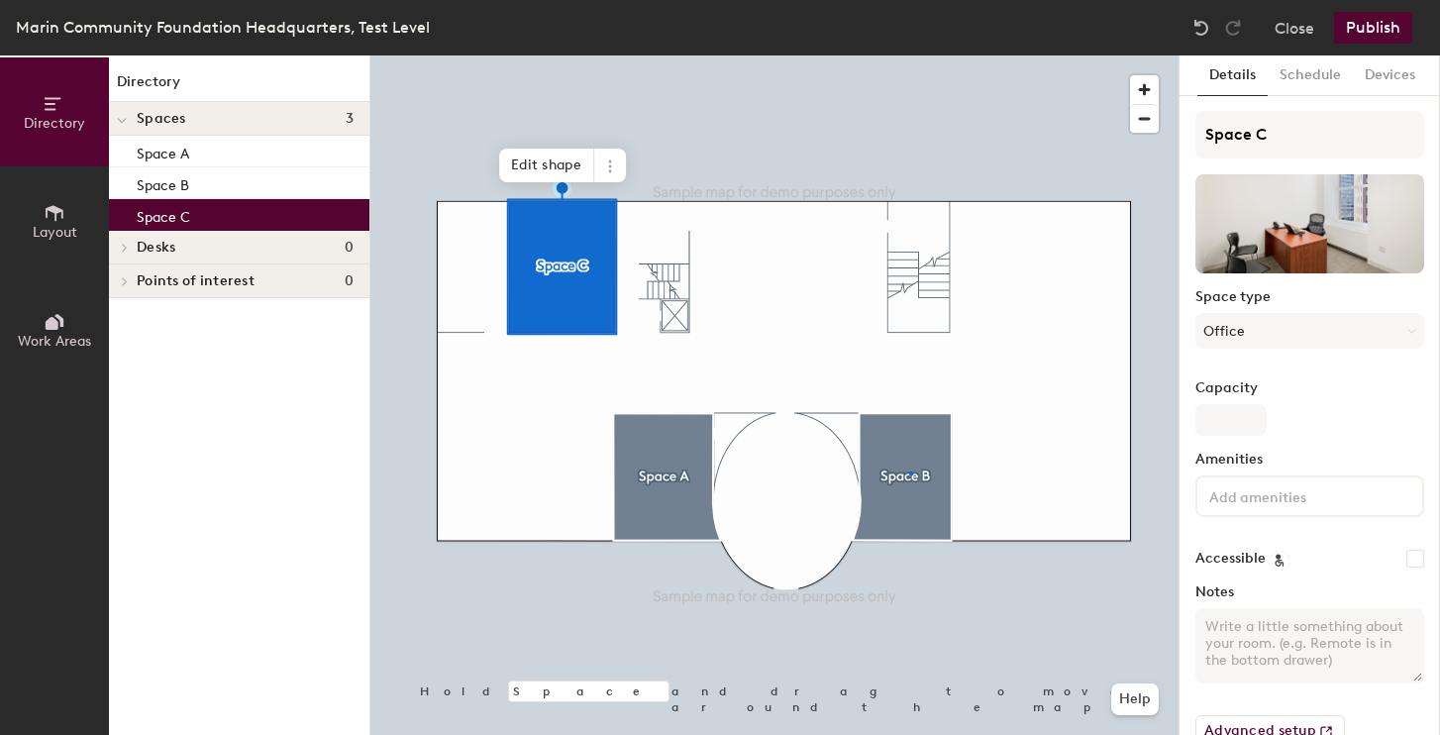
click at [910, 55] on div at bounding box center [775, 55] width 808 height 0
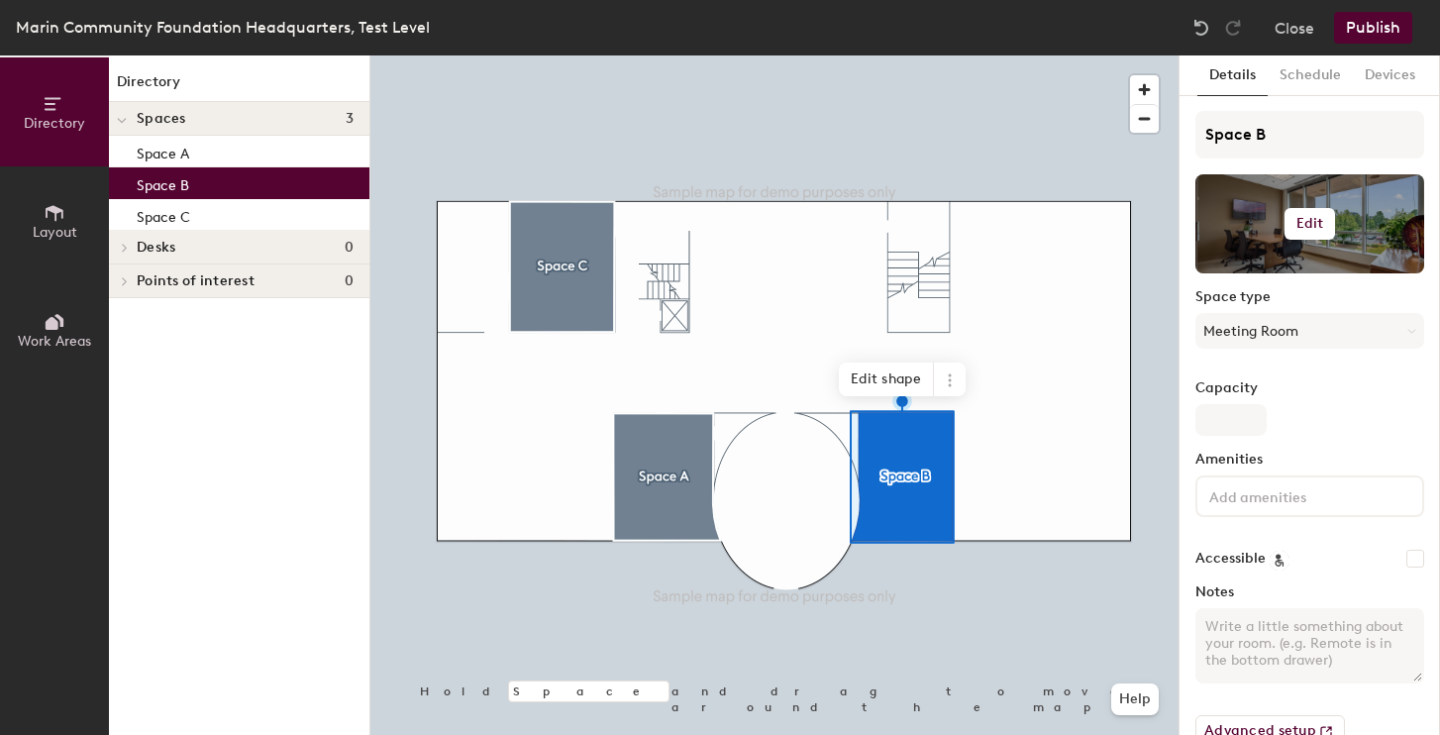
click at [1337, 212] on div at bounding box center [1310, 223] width 229 height 99
click at [1322, 212] on button "Edit" at bounding box center [1311, 224] width 52 height 32
click at [1287, 274] on input "file" at bounding box center [1326, 281] width 227 height 30
click at [1296, 276] on input "file" at bounding box center [1326, 281] width 227 height 30
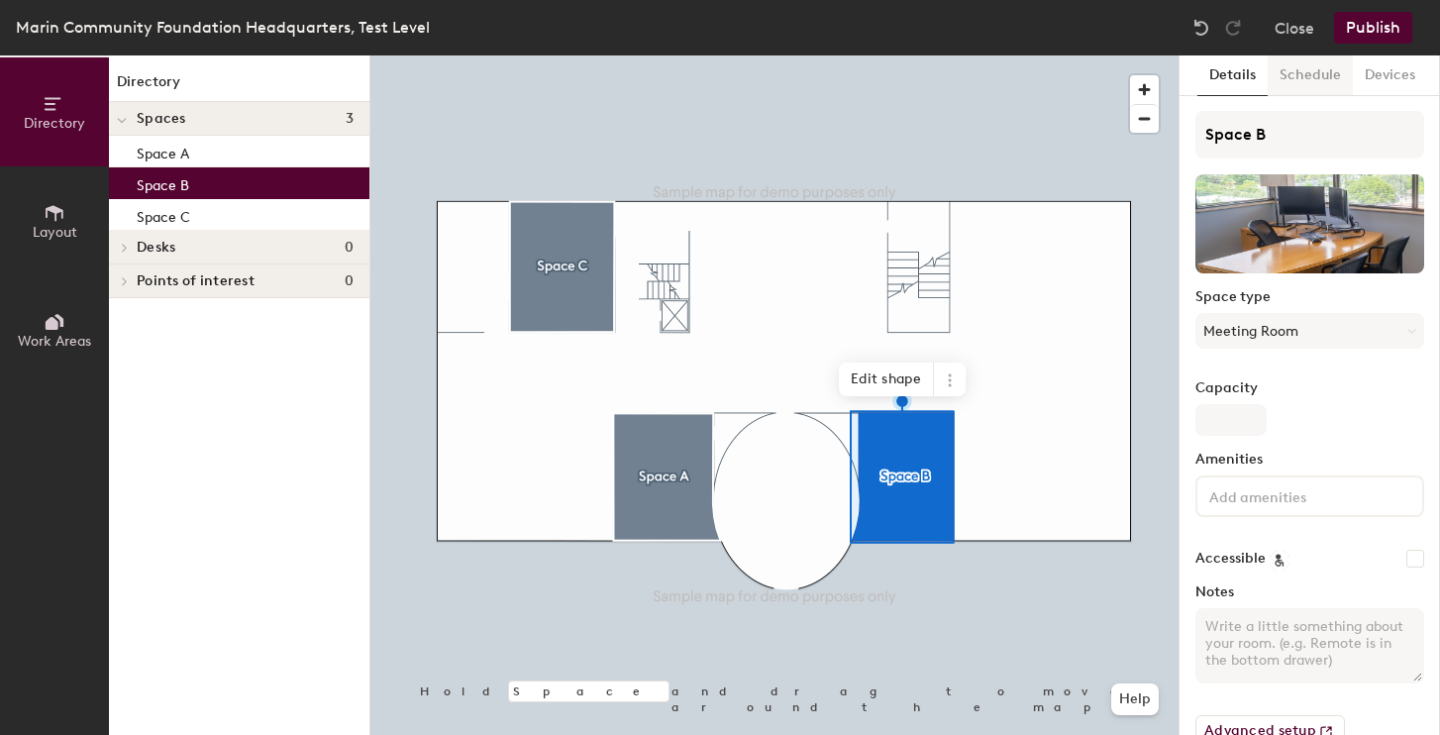
click at [1303, 78] on button "Schedule" at bounding box center [1310, 75] width 85 height 41
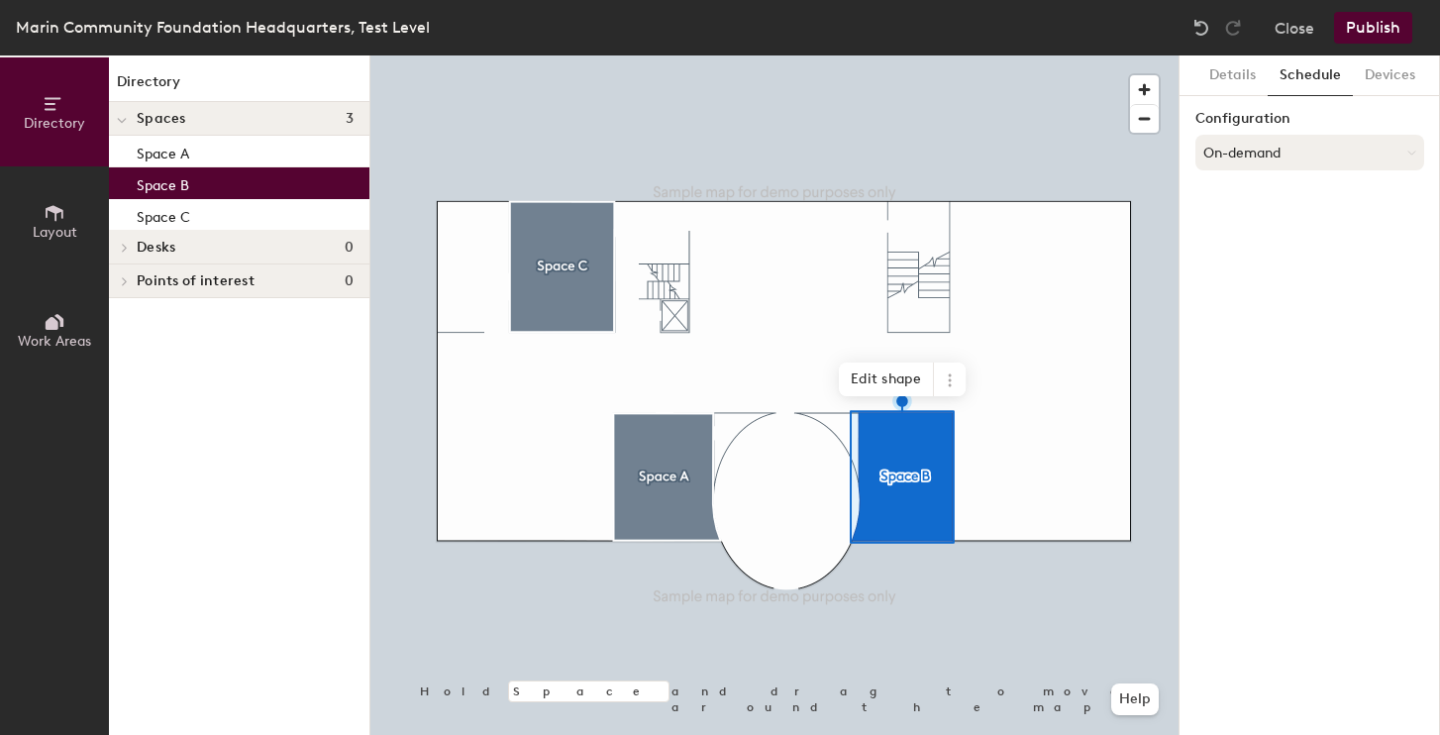
click at [1298, 143] on button "On-demand" at bounding box center [1310, 153] width 229 height 36
click at [1261, 231] on div "Scheduled" at bounding box center [1310, 232] width 227 height 30
click at [1287, 142] on button "Scheduled" at bounding box center [1310, 153] width 229 height 36
click at [1257, 265] on div "Request-only" at bounding box center [1310, 262] width 227 height 30
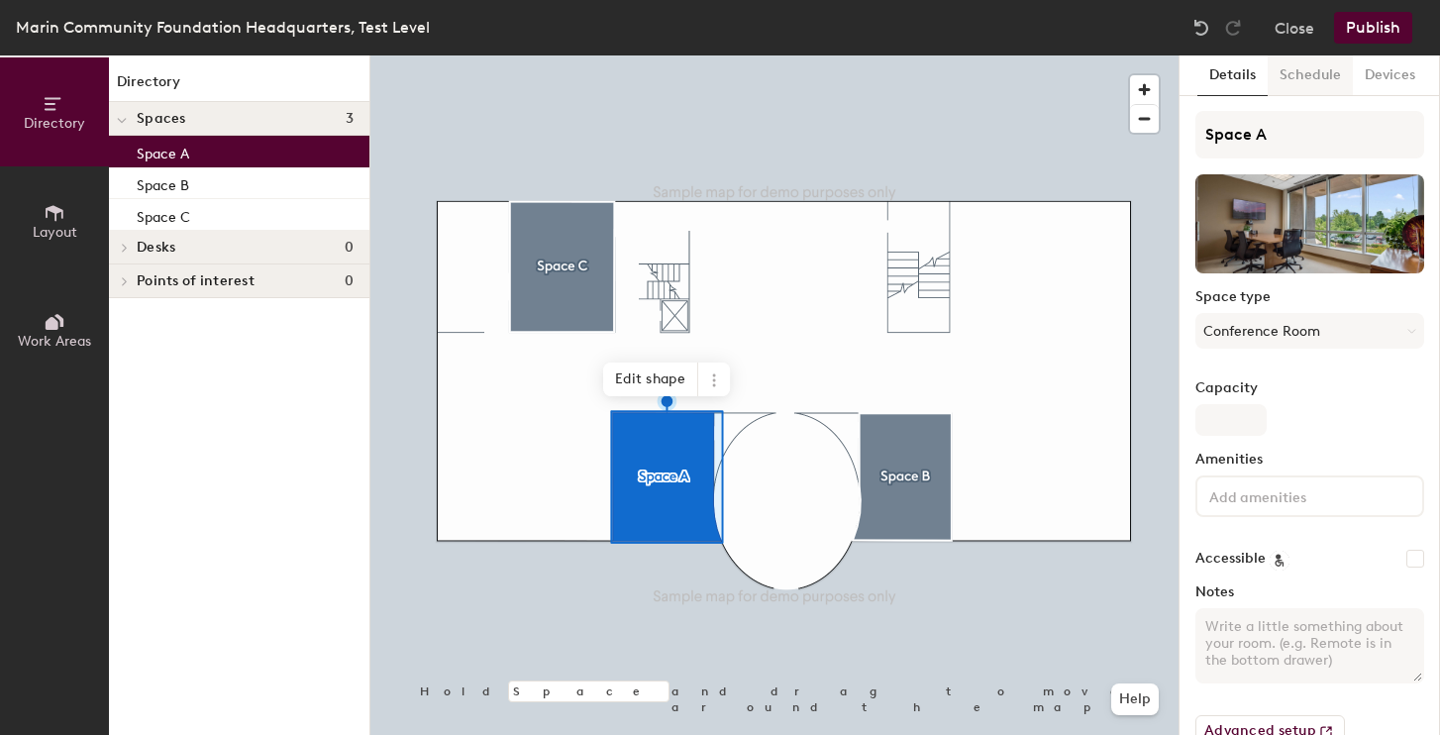
click at [1318, 74] on button "Schedule" at bounding box center [1310, 75] width 85 height 41
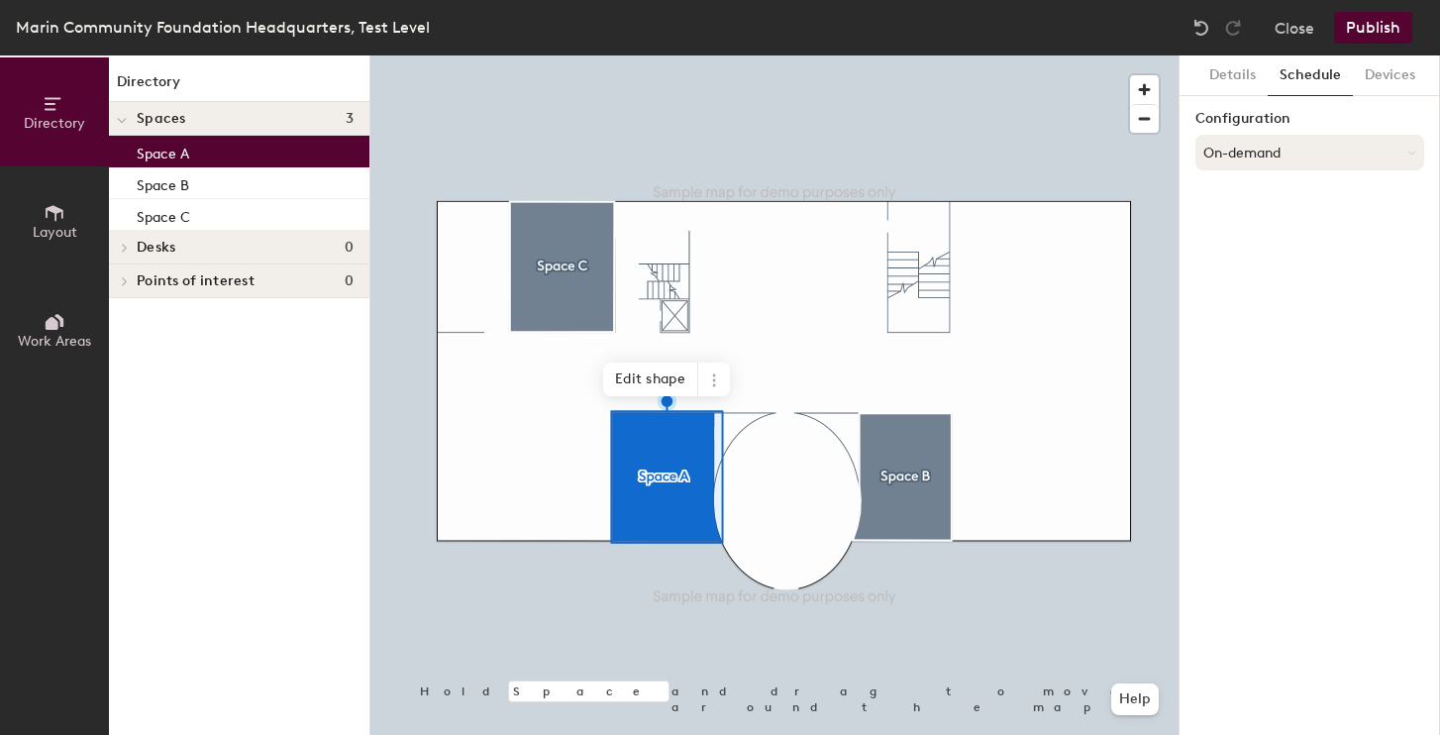
click at [1285, 151] on button "On-demand" at bounding box center [1310, 153] width 229 height 36
click at [1270, 257] on div "Request-only" at bounding box center [1310, 262] width 227 height 30
click at [1262, 158] on button "Request-only" at bounding box center [1310, 153] width 229 height 36
click at [1253, 197] on div "On-demand" at bounding box center [1310, 202] width 227 height 30
click at [883, 55] on div at bounding box center [775, 55] width 808 height 0
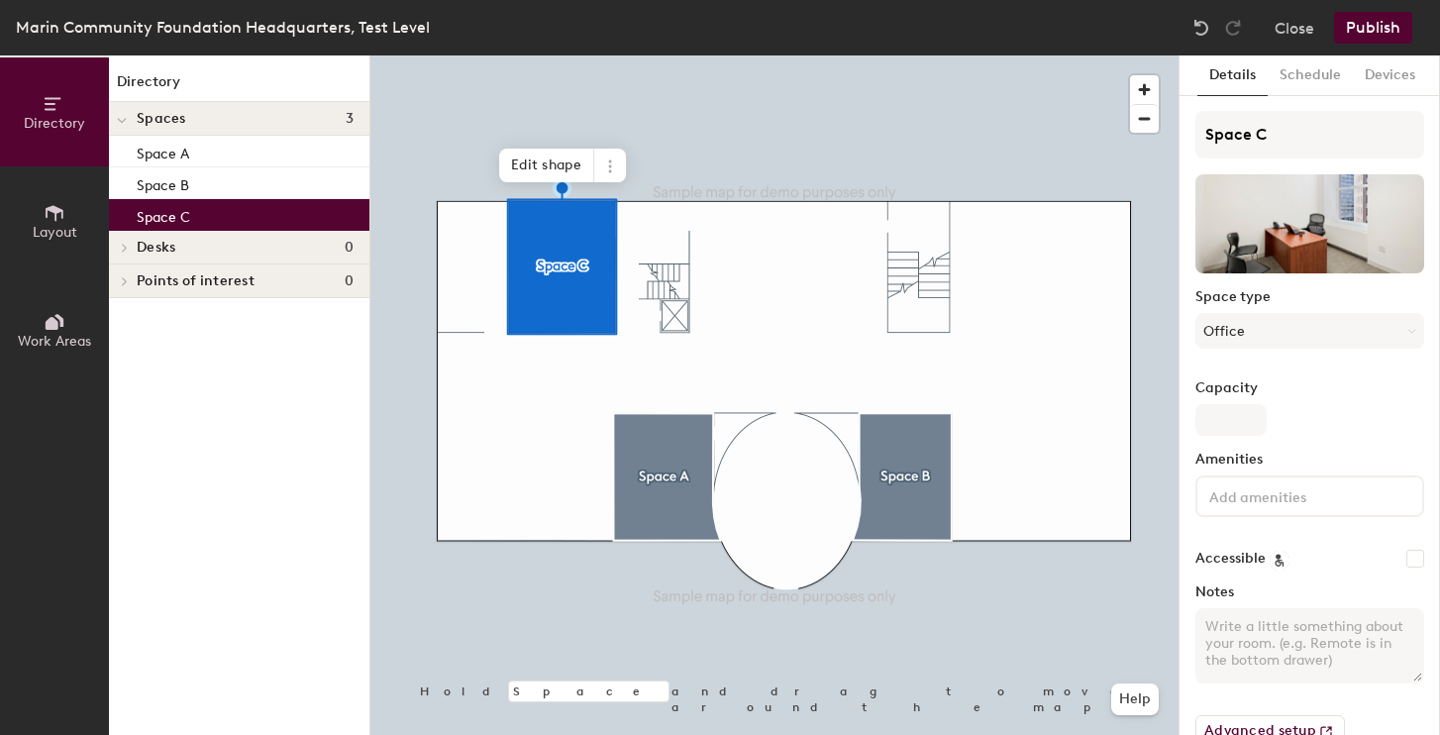
click at [1388, 32] on button "Publish" at bounding box center [1373, 28] width 78 height 32
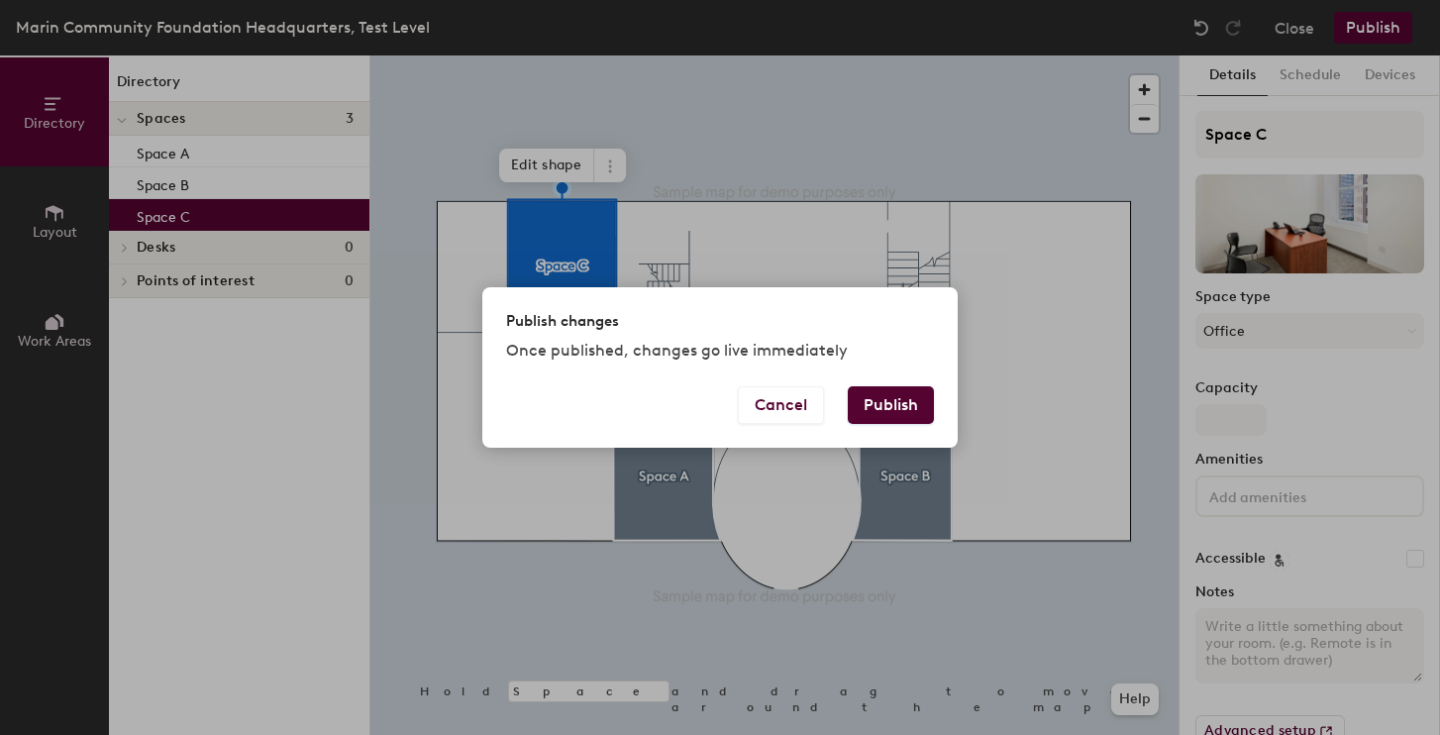
click at [914, 408] on button "Publish" at bounding box center [891, 405] width 86 height 38
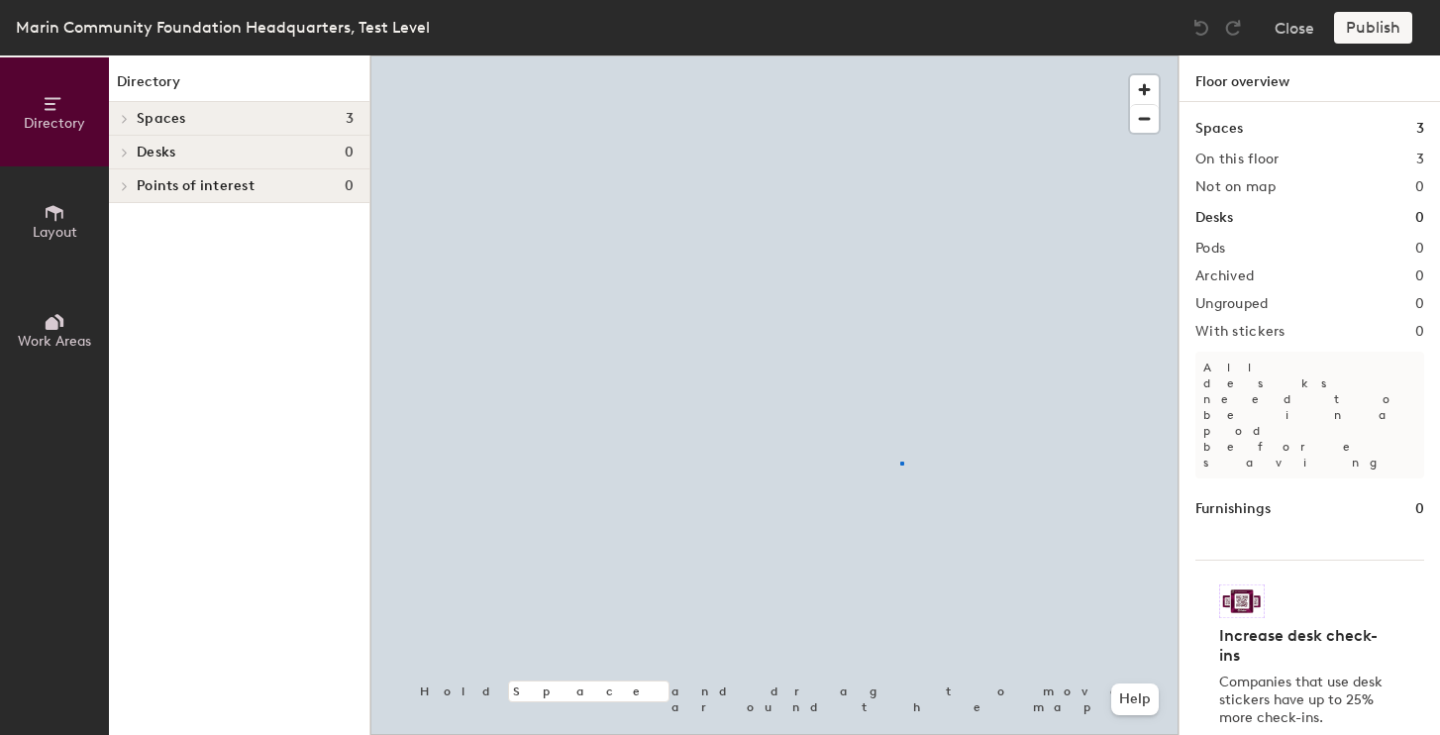
click at [902, 55] on div at bounding box center [775, 55] width 808 height 0
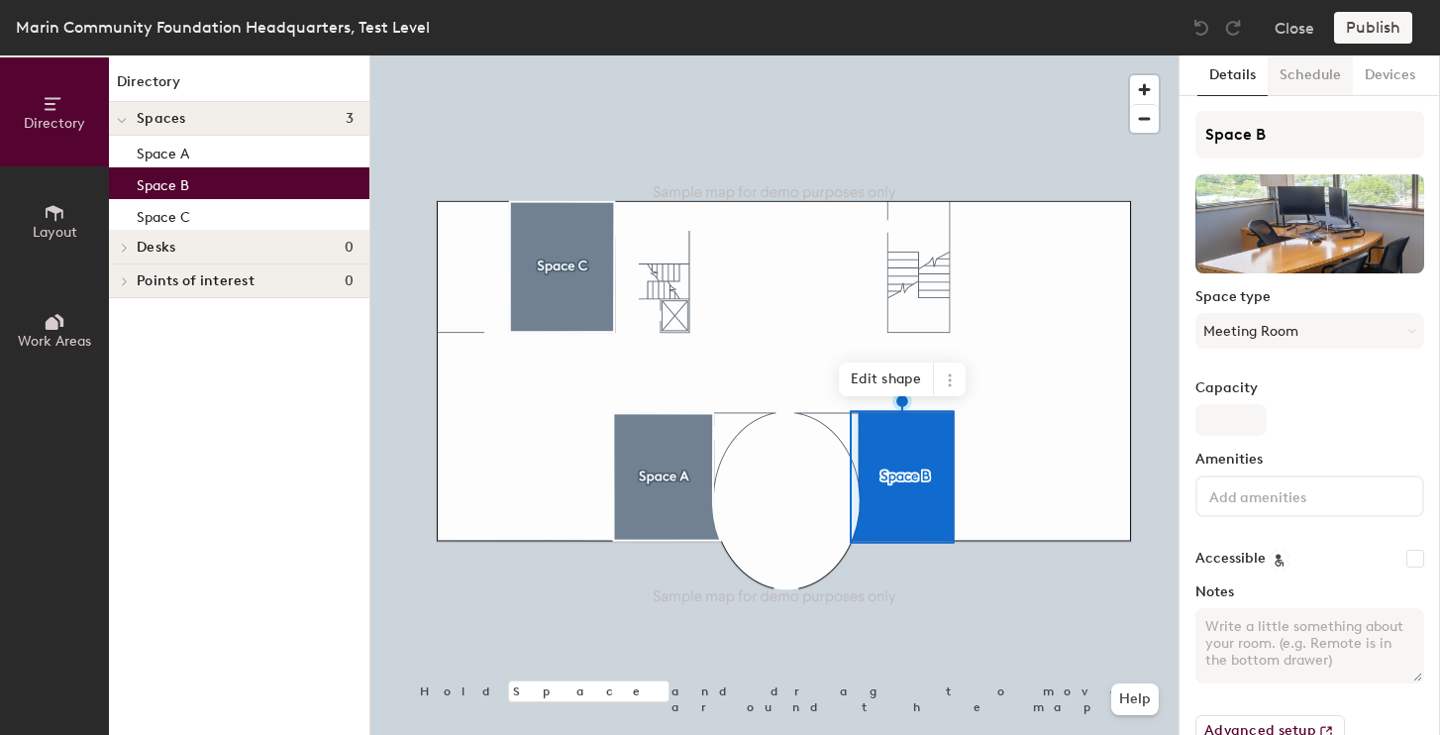
click at [1305, 84] on button "Schedule" at bounding box center [1310, 75] width 85 height 41
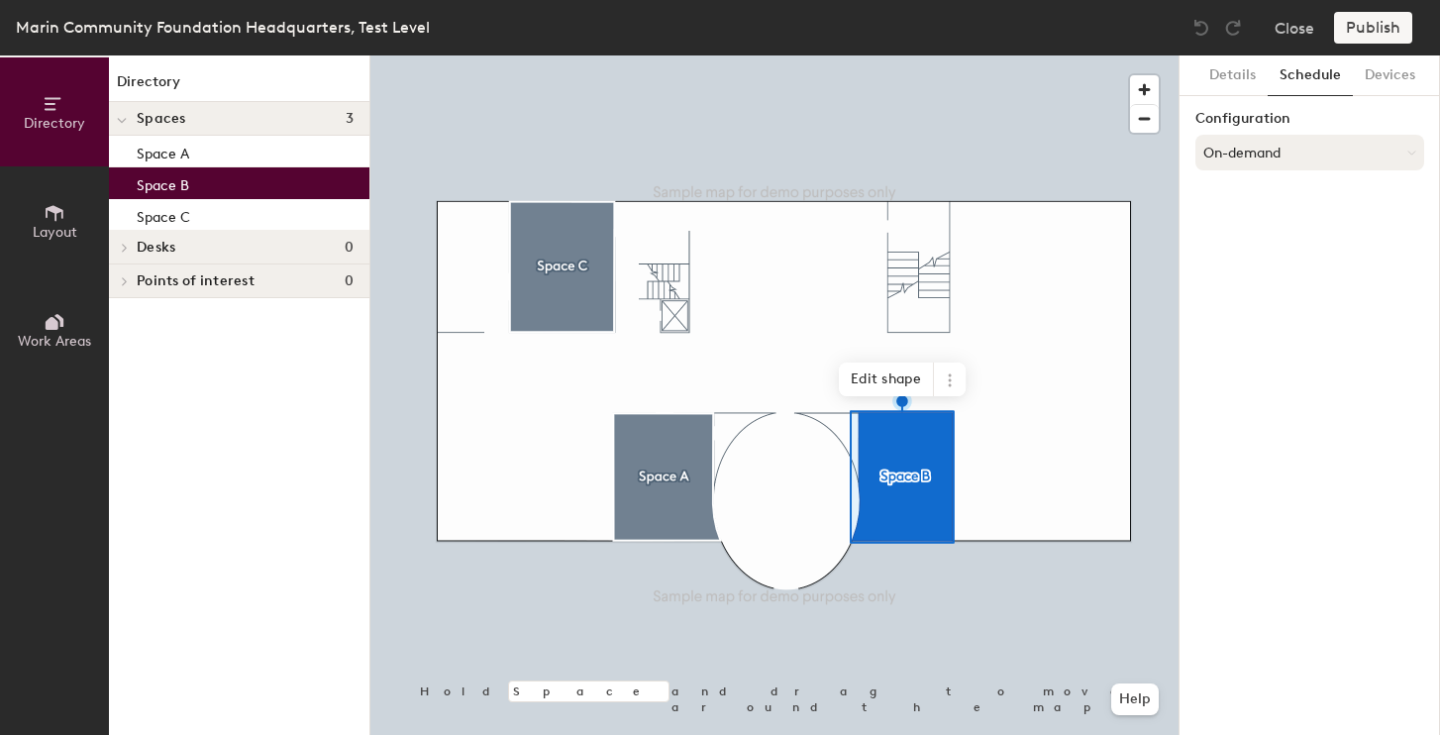
click at [673, 55] on div at bounding box center [775, 55] width 808 height 0
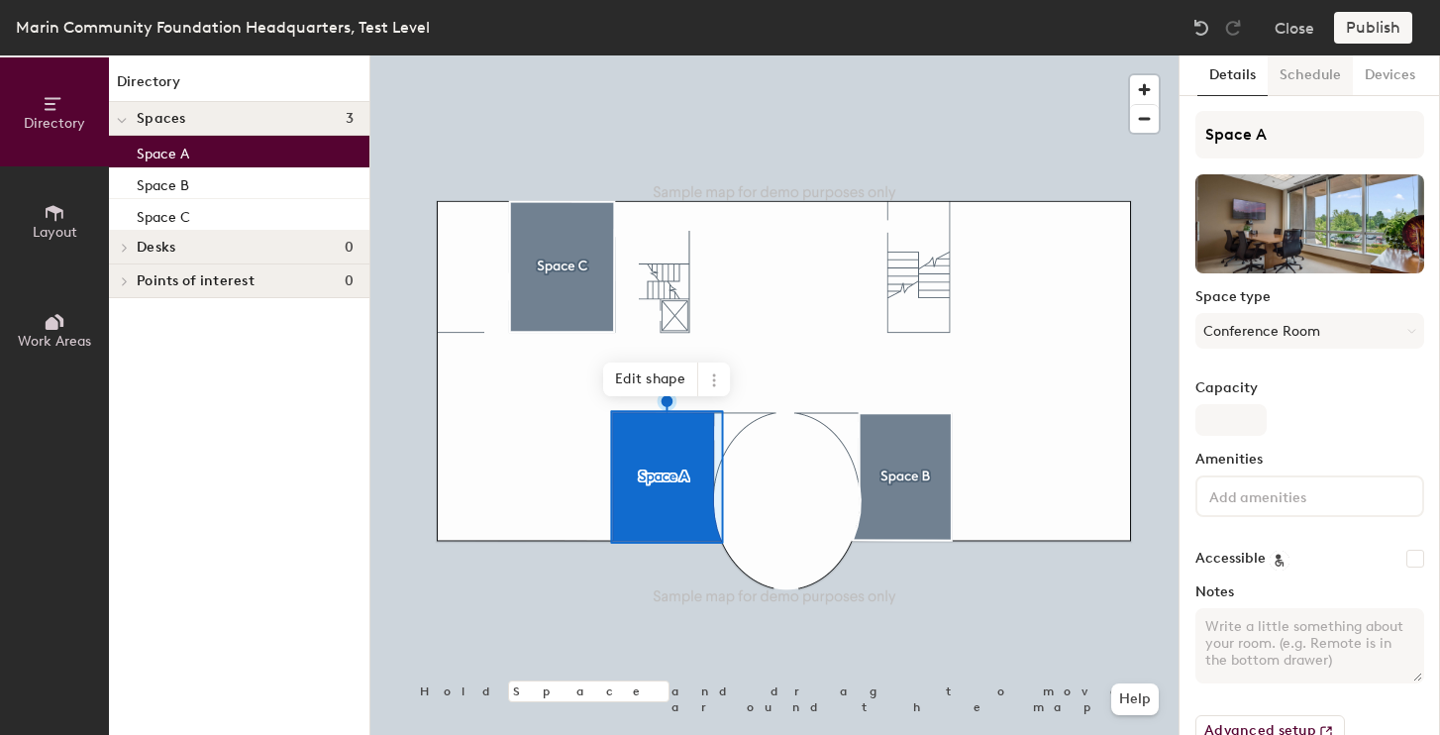
click at [1330, 79] on button "Schedule" at bounding box center [1310, 75] width 85 height 41
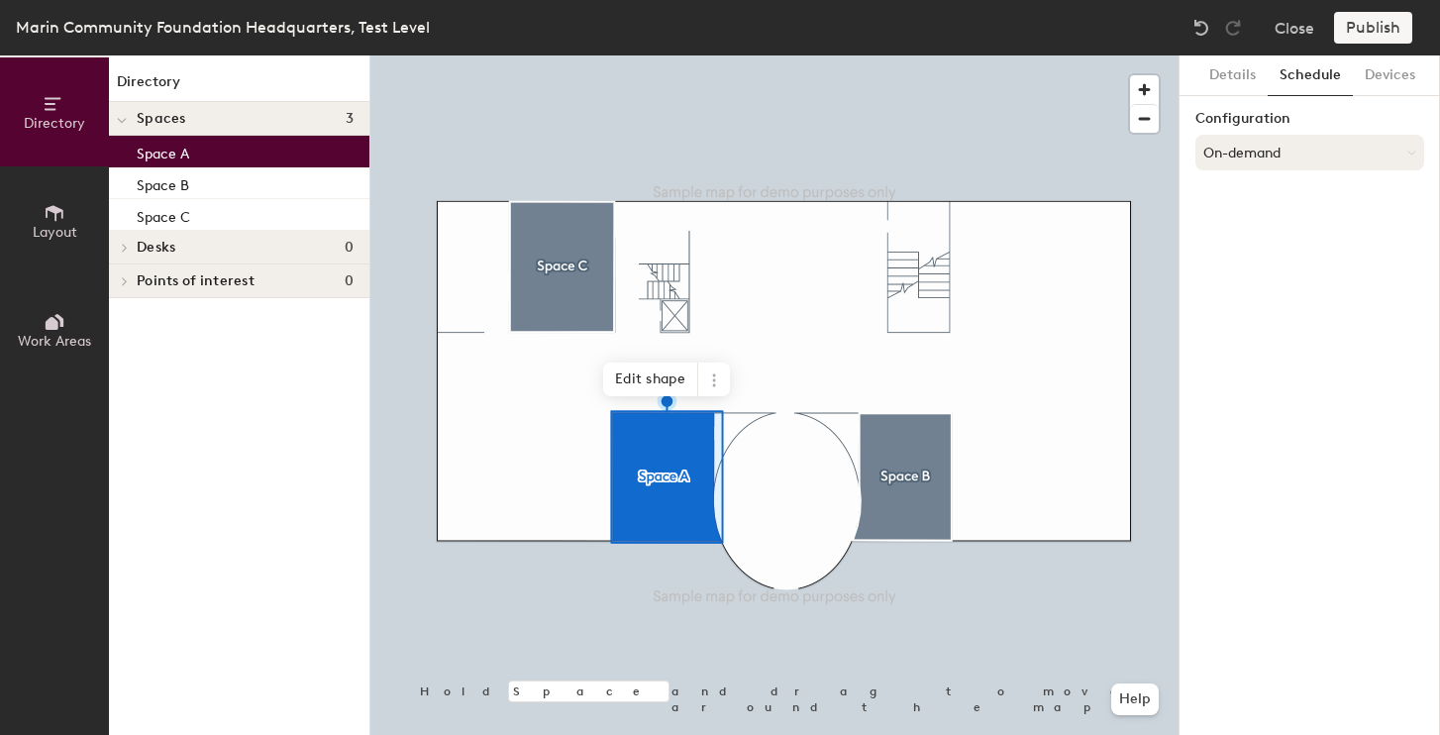
click at [1308, 151] on button "On-demand" at bounding box center [1310, 153] width 229 height 36
click at [1292, 267] on div "Request-only" at bounding box center [1310, 262] width 227 height 30
click at [584, 55] on div at bounding box center [775, 55] width 808 height 0
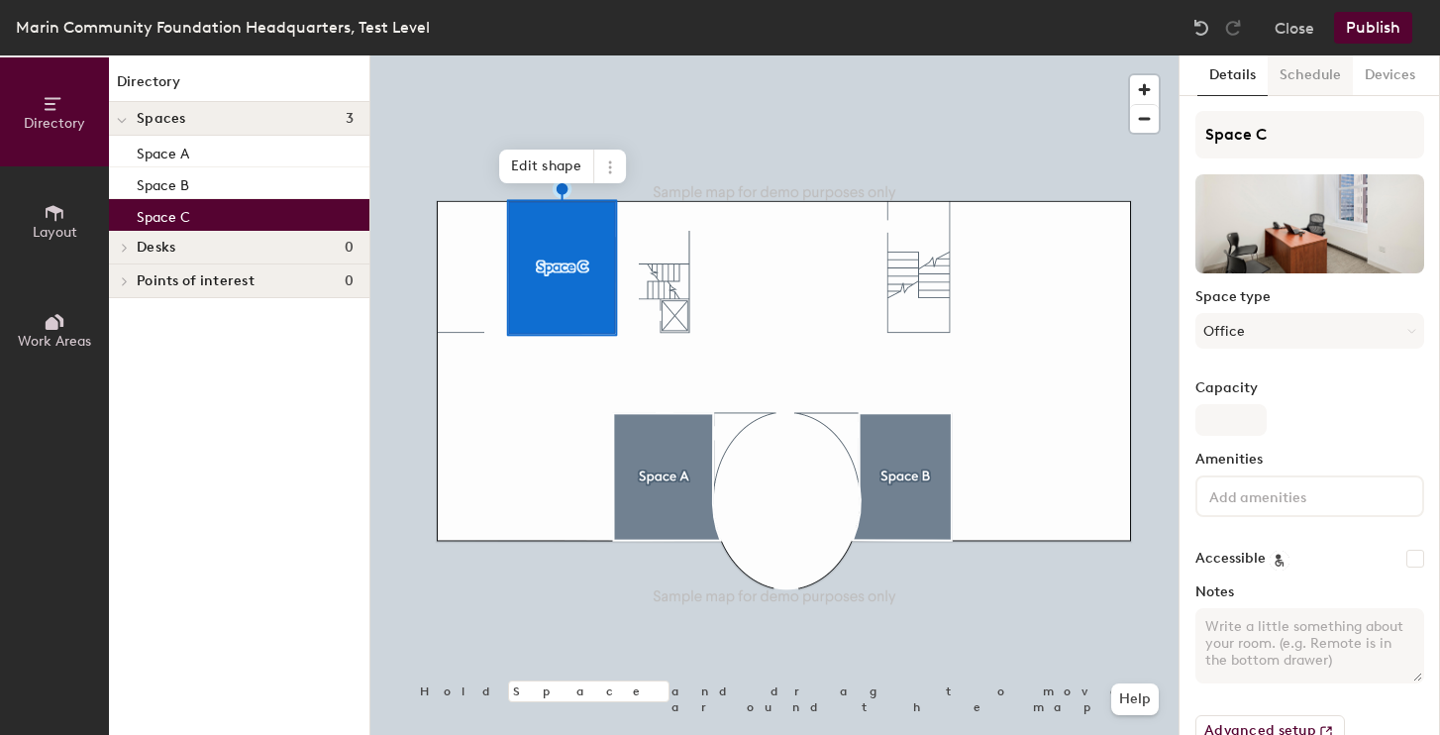
click at [1322, 80] on button "Schedule" at bounding box center [1310, 75] width 85 height 41
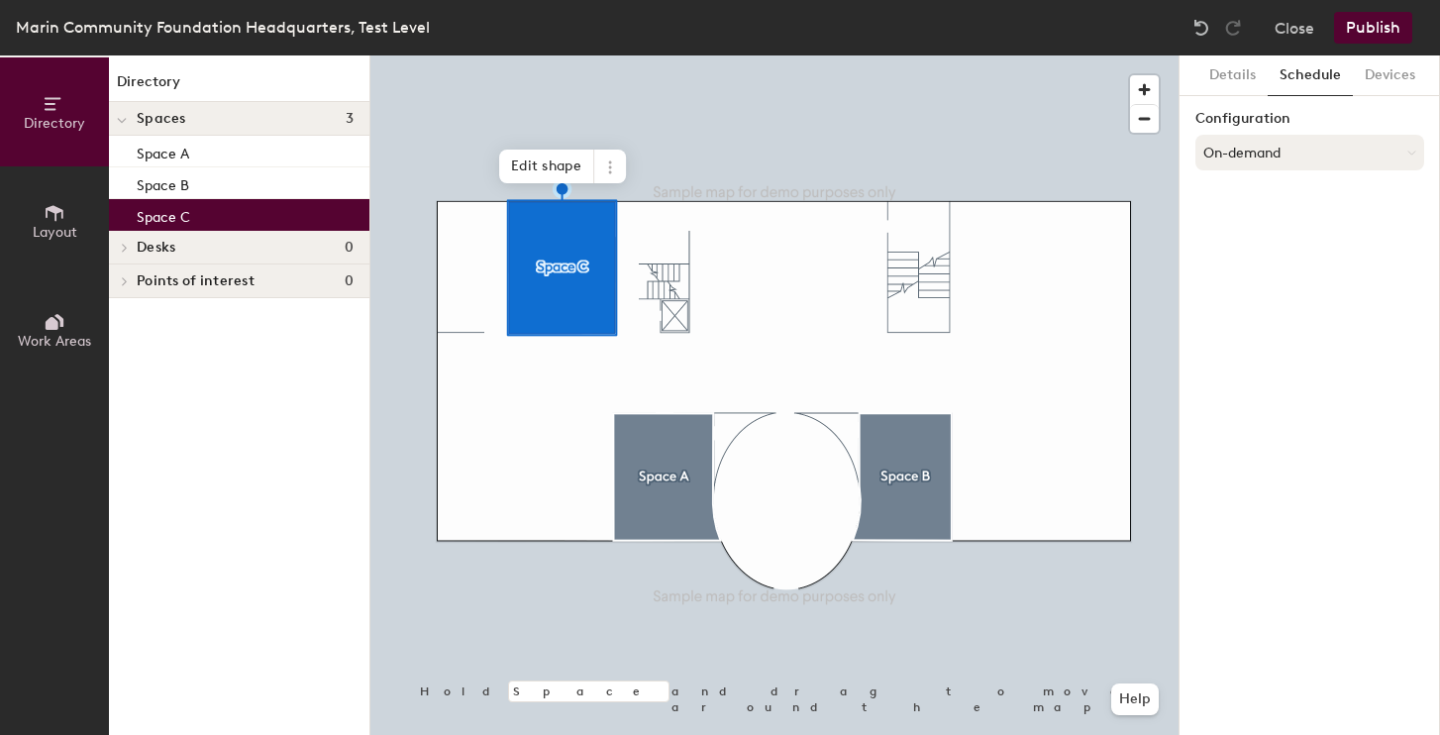
click at [1303, 154] on button "On-demand" at bounding box center [1310, 153] width 229 height 36
click at [1278, 262] on div "Request-only" at bounding box center [1310, 262] width 227 height 30
click at [908, 55] on div at bounding box center [775, 55] width 808 height 0
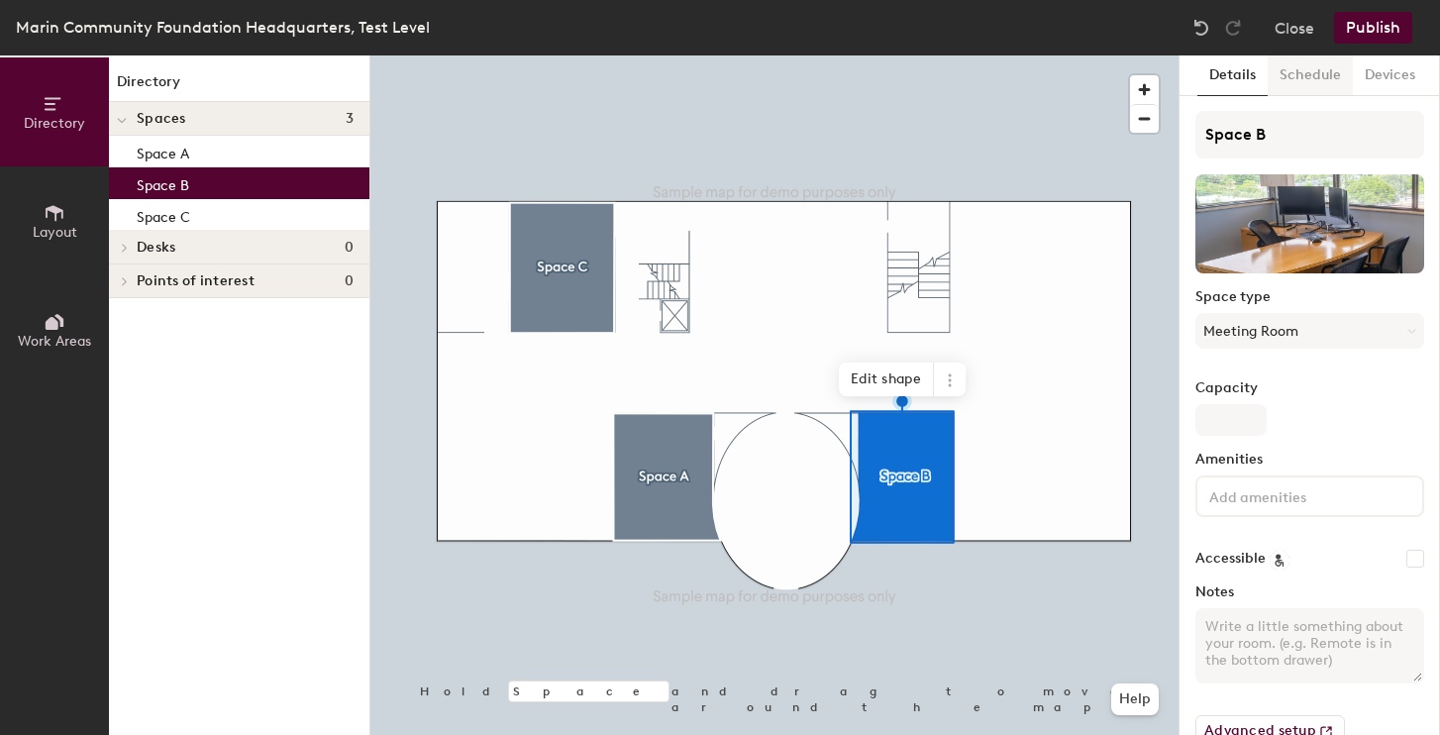
click at [1314, 62] on button "Schedule" at bounding box center [1310, 75] width 85 height 41
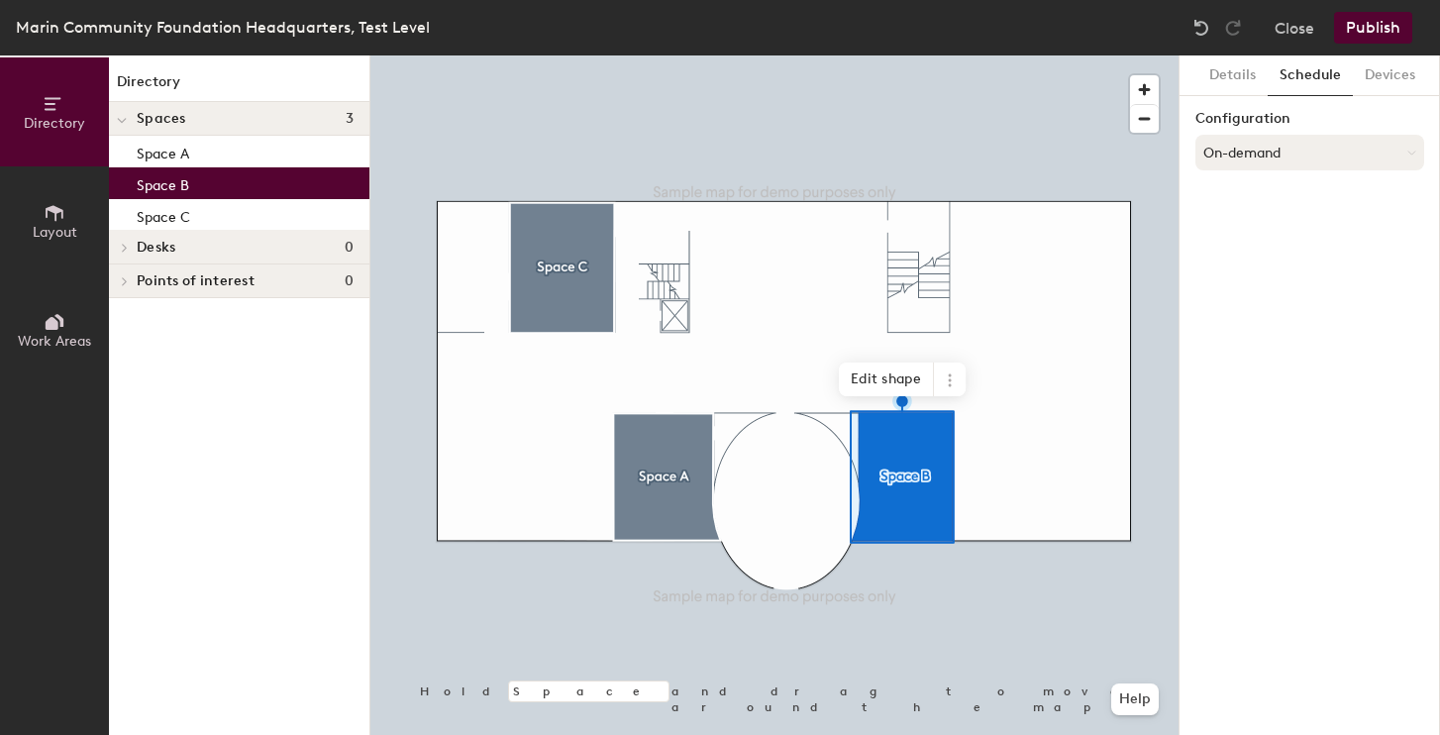
click at [1266, 155] on button "On-demand" at bounding box center [1310, 153] width 229 height 36
click at [1262, 259] on div "Request-only" at bounding box center [1310, 262] width 227 height 30
click at [1355, 106] on div "Details Schedule Devices Configuration Request-only There are no integrations s…" at bounding box center [1310, 395] width 261 height 680
click at [1358, 36] on button "Publish" at bounding box center [1373, 28] width 78 height 32
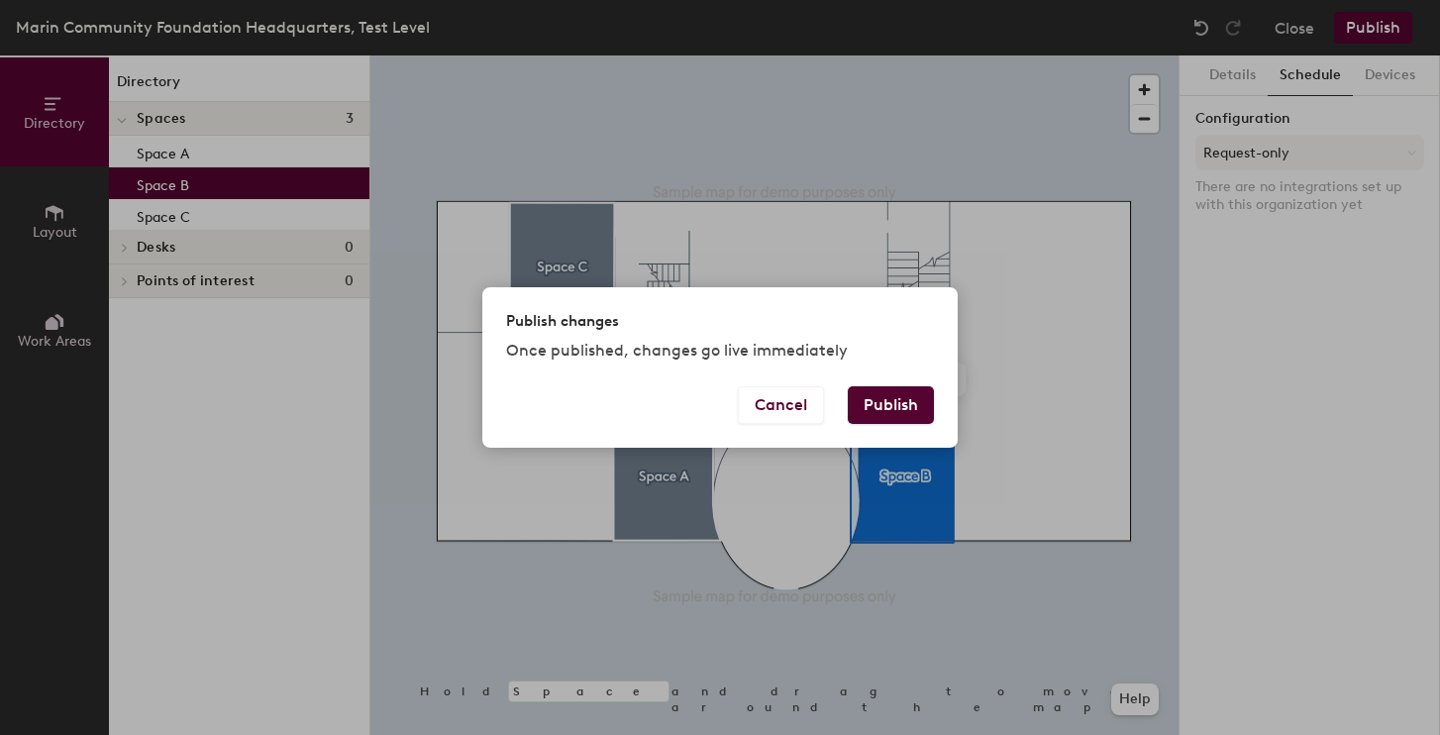
click at [897, 394] on button "Publish" at bounding box center [891, 405] width 86 height 38
